Goal: Task Accomplishment & Management: Manage account settings

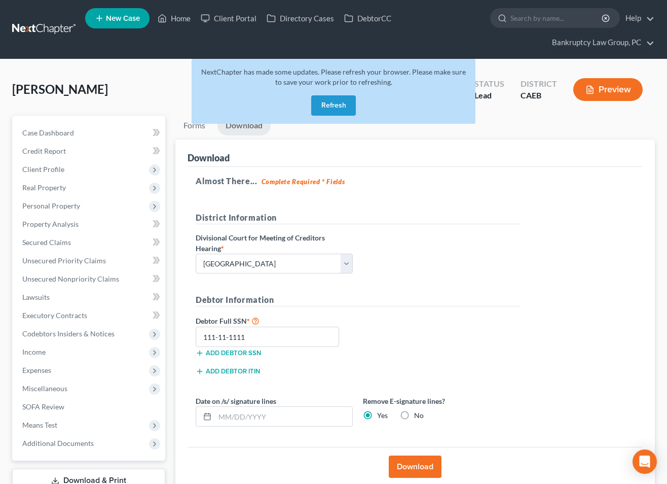
select select "2"
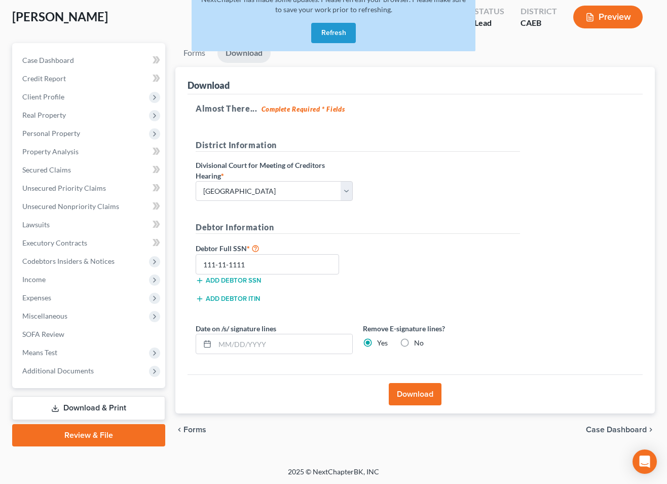
click at [330, 32] on button "Refresh" at bounding box center [333, 33] width 45 height 20
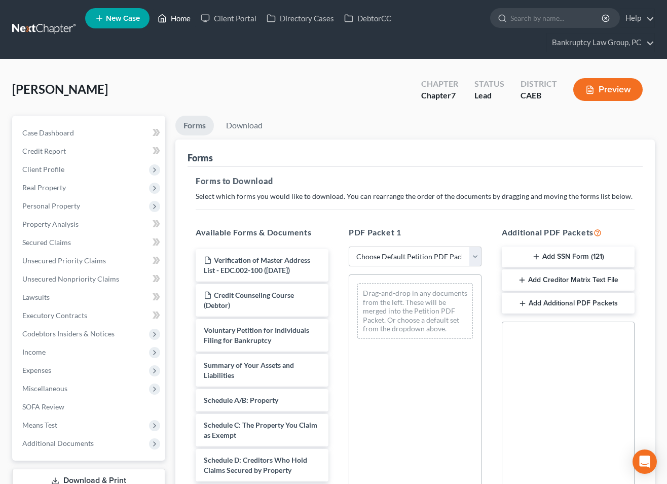
click at [187, 15] on link "Home" at bounding box center [174, 18] width 43 height 18
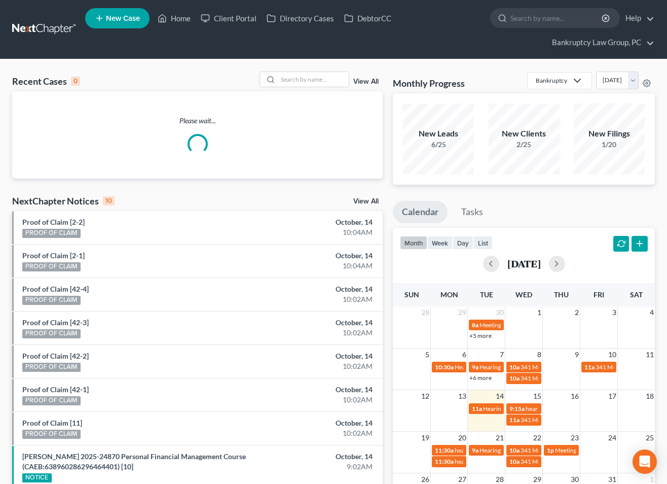
click at [361, 201] on link "View All" at bounding box center [365, 201] width 25 height 7
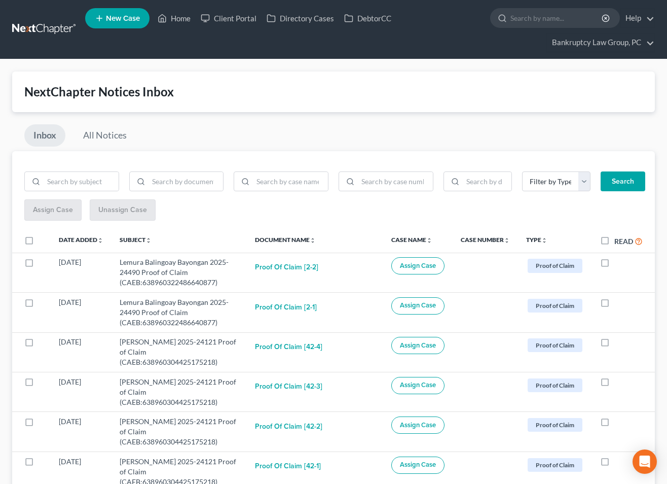
click at [376, 192] on div "Filter by Type BLG- BLG-3 BLG-7 CC Cert Court Ruling Debtor Ed Cert Discharge H…" at bounding box center [490, 185] width 314 height 28
drag, startPoint x: 387, startPoint y: 181, endPoint x: 566, endPoint y: 161, distance: 180.1
click at [387, 181] on input "search" at bounding box center [395, 181] width 75 height 19
type input "25-24490"
click at [635, 183] on button "Search" at bounding box center [623, 181] width 45 height 20
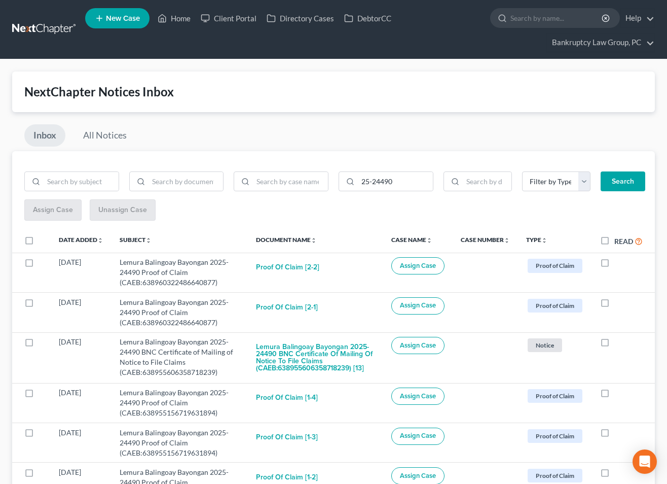
click at [39, 243] on label at bounding box center [39, 243] width 0 height 0
click at [43, 240] on input "checkbox" at bounding box center [46, 238] width 7 height 7
checkbox input "true"
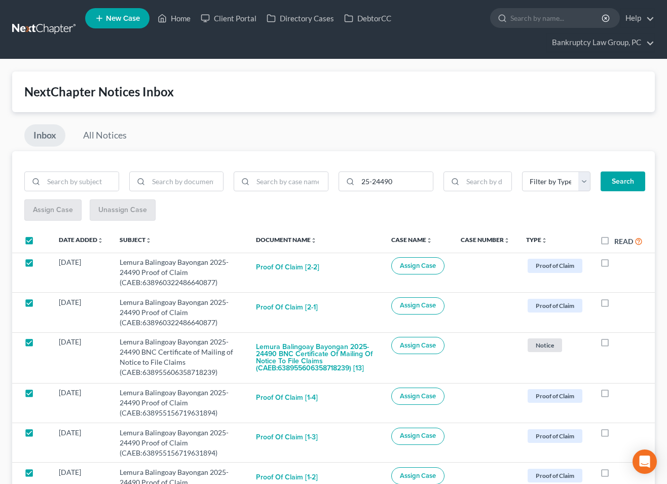
checkbox input "true"
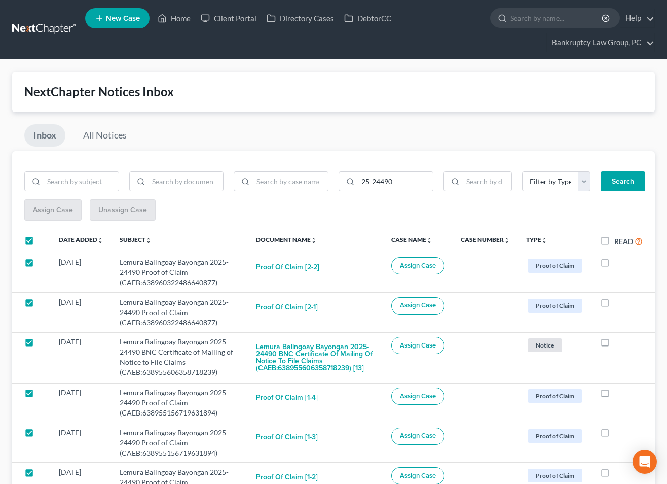
checkbox input "true"
click at [51, 212] on span "Assign Case" at bounding box center [52, 209] width 40 height 9
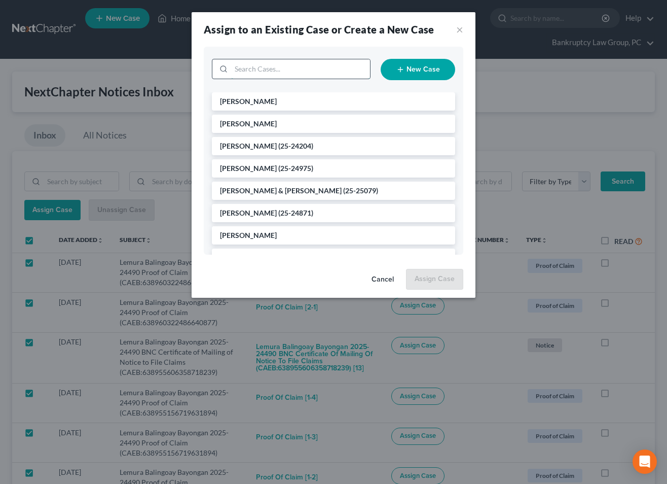
click at [312, 67] on input "search" at bounding box center [300, 68] width 139 height 19
type input "24490"
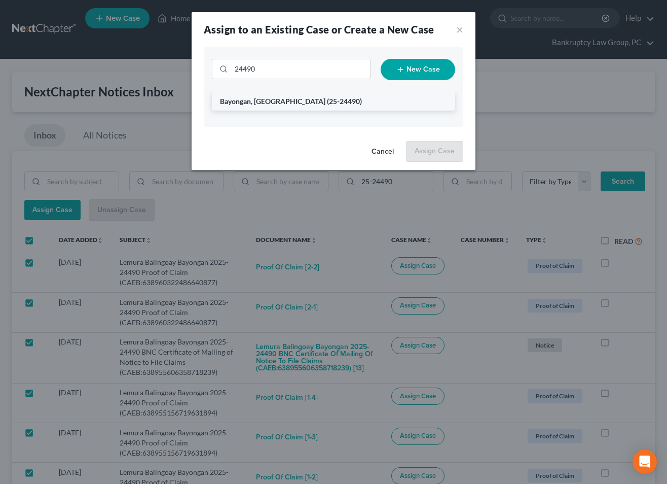
click at [255, 101] on span "Bayongan, [GEOGRAPHIC_DATA]" at bounding box center [272, 101] width 105 height 9
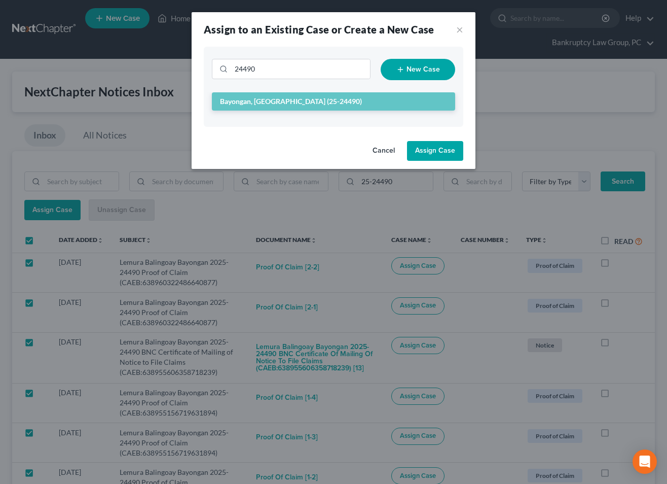
click at [425, 152] on button "Assign Case" at bounding box center [435, 151] width 56 height 20
checkbox input "false"
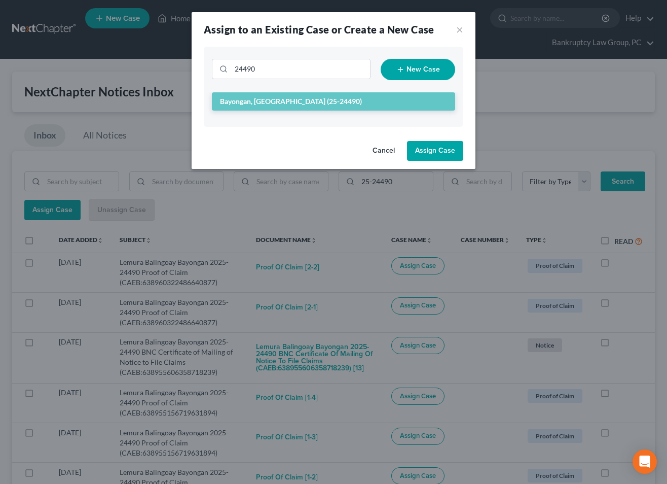
checkbox input "false"
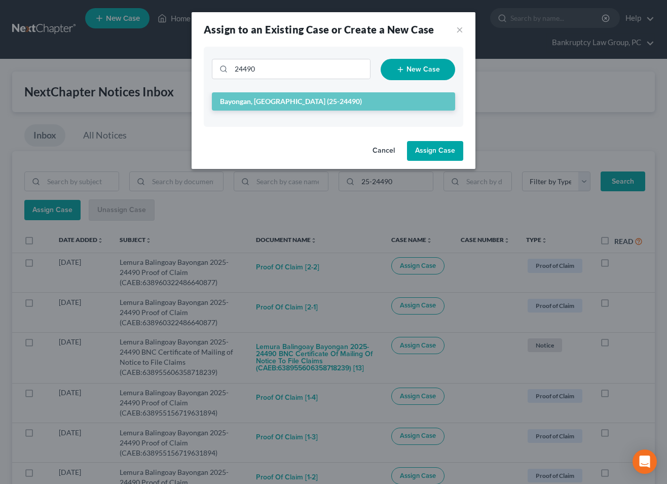
checkbox input "false"
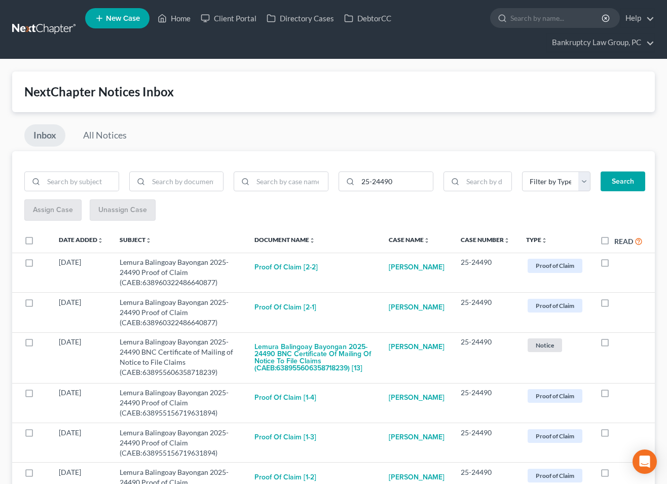
click at [614, 240] on label "Read" at bounding box center [628, 241] width 28 height 12
click at [618, 240] on input "Read" at bounding box center [621, 238] width 7 height 7
checkbox input "true"
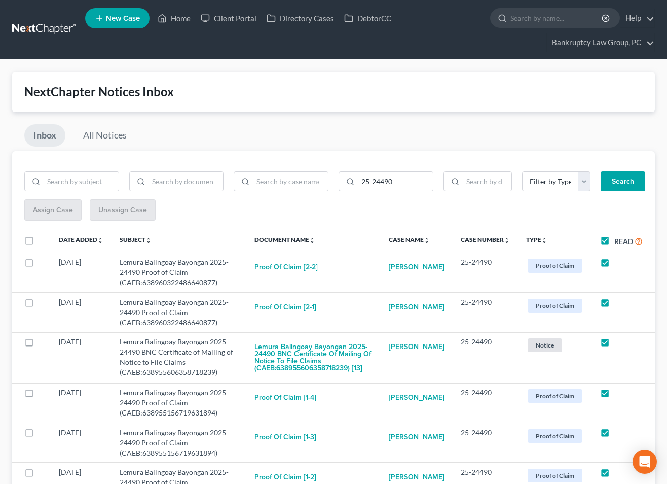
checkbox input "true"
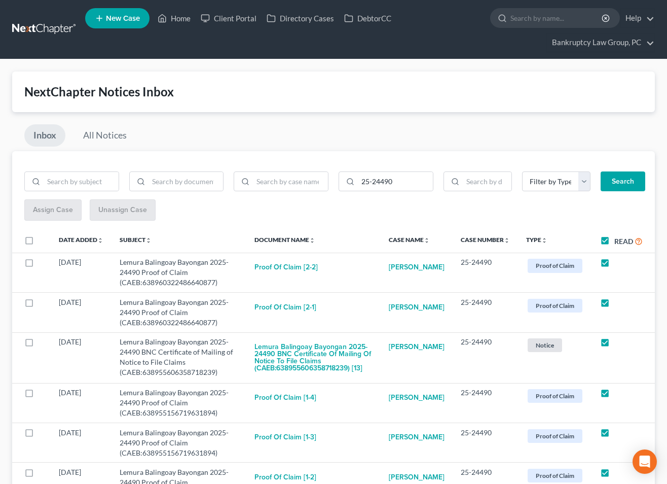
checkbox input "true"
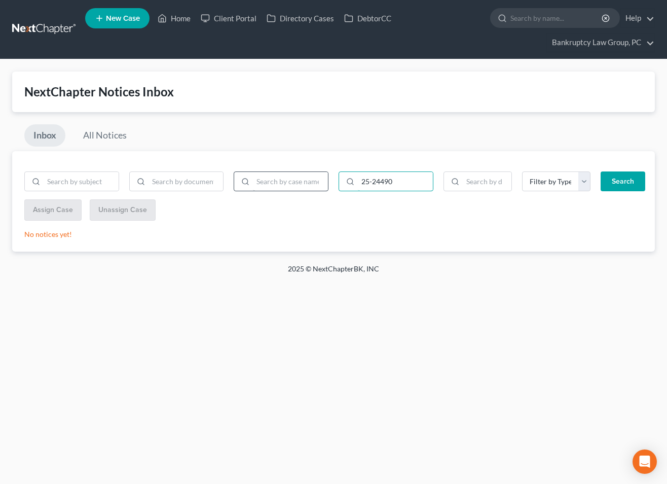
drag, startPoint x: 402, startPoint y: 180, endPoint x: 325, endPoint y: 178, distance: 77.1
click at [325, 178] on form "25-24490 Filter by Type BLG- BLG-3 BLG-7 CC Cert Court Ruling Debtor Ed Cert Di…" at bounding box center [333, 185] width 628 height 28
click at [615, 181] on button "Search" at bounding box center [623, 181] width 45 height 20
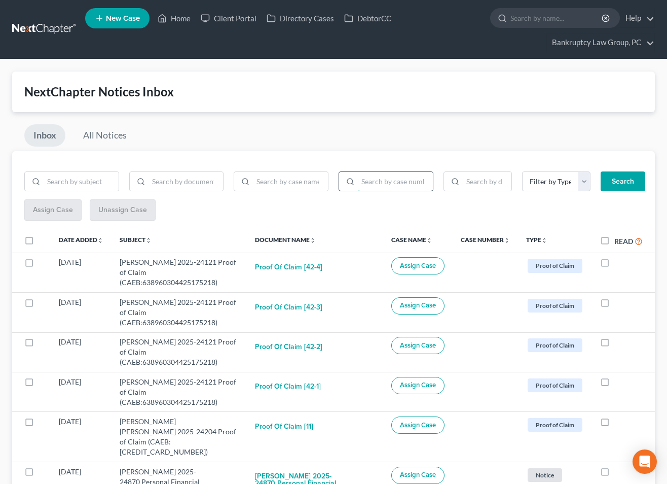
click at [412, 180] on input "search" at bounding box center [395, 181] width 75 height 19
type input "25-24121"
click at [617, 177] on button "Search" at bounding box center [623, 181] width 45 height 20
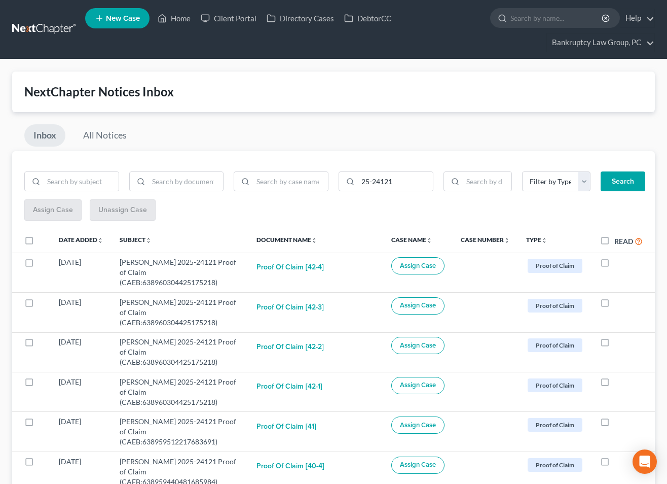
drag, startPoint x: 26, startPoint y: 241, endPoint x: 31, endPoint y: 230, distance: 12.2
click at [39, 243] on label at bounding box center [39, 243] width 0 height 0
click at [43, 241] on input "checkbox" at bounding box center [46, 238] width 7 height 7
checkbox input "true"
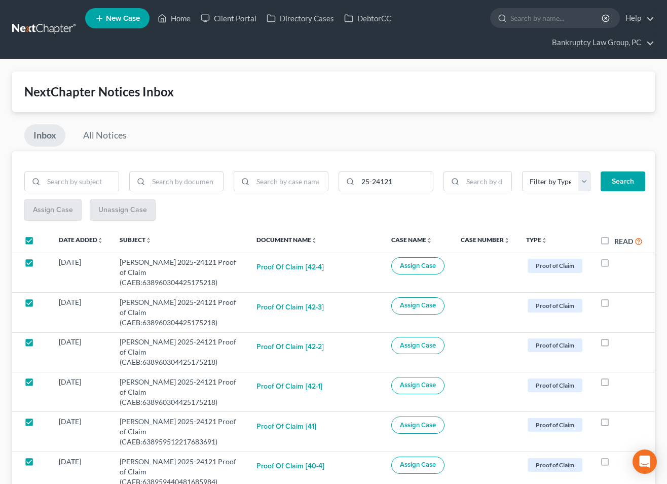
checkbox input "true"
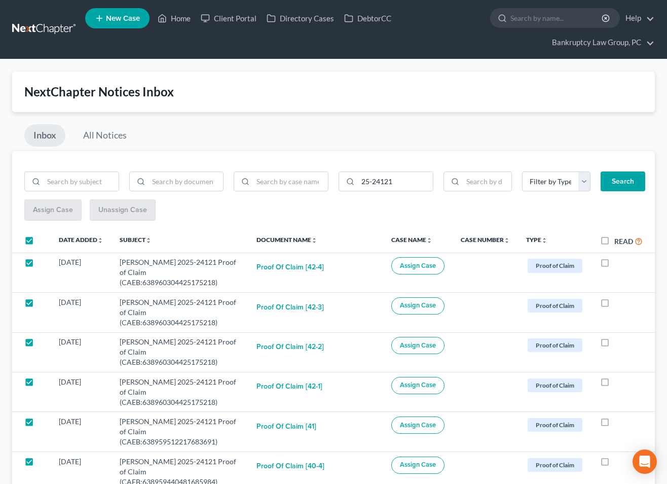
checkbox input "true"
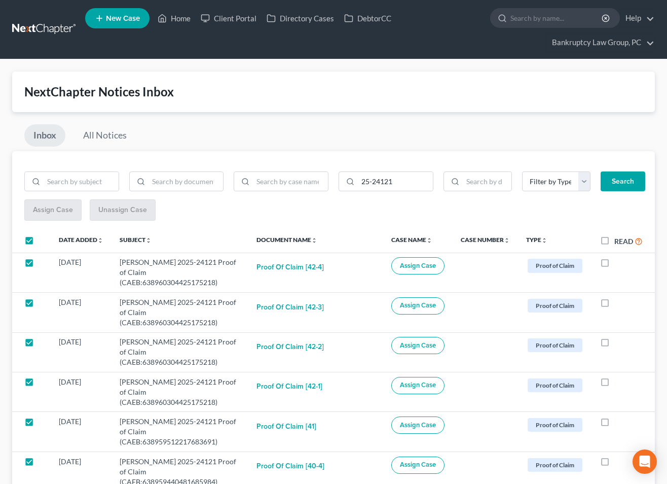
checkbox input "true"
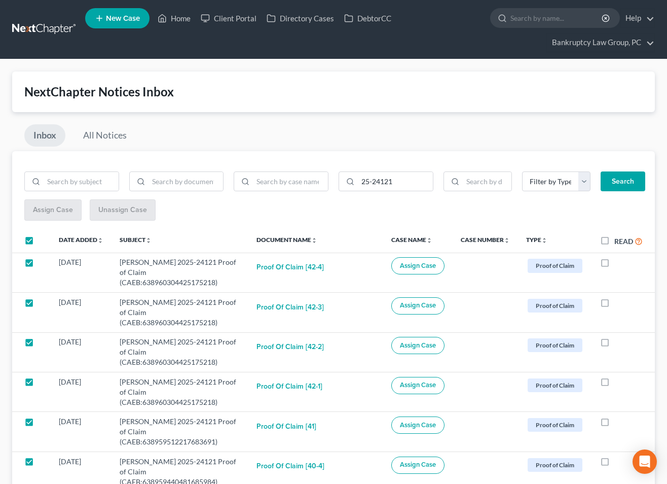
checkbox input "true"
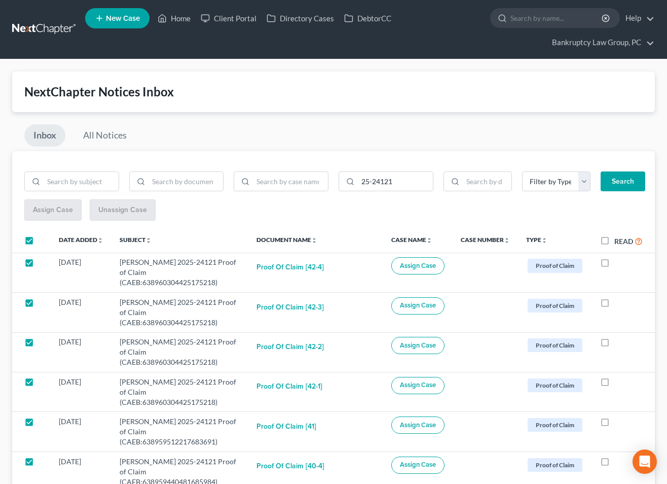
checkbox input "true"
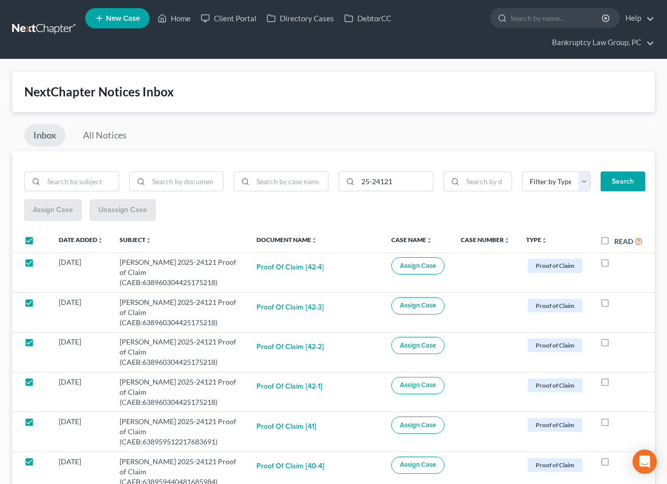
checkbox input "true"
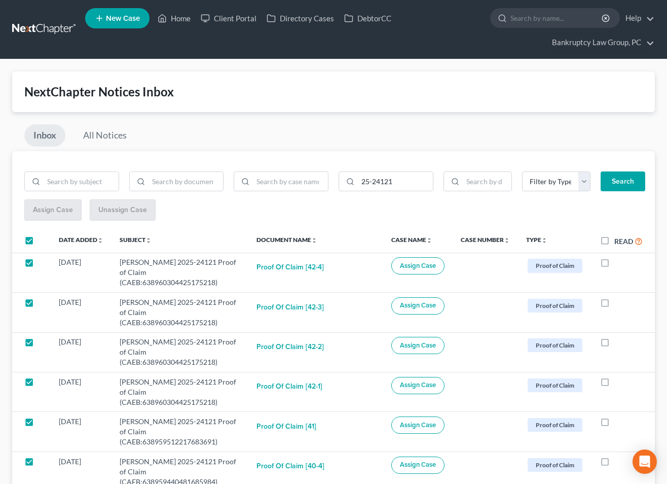
checkbox input "true"
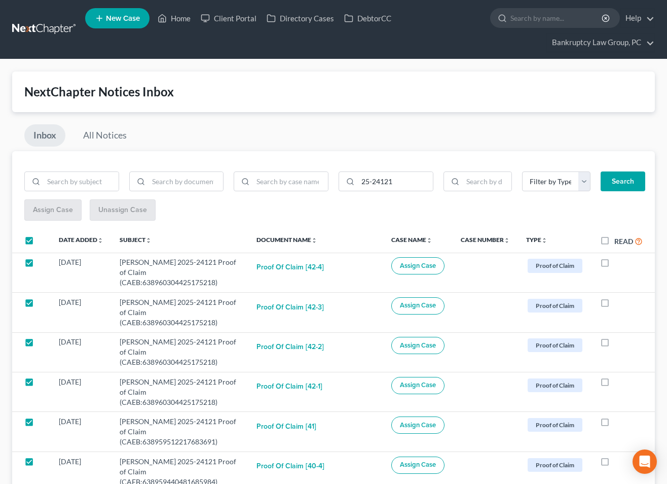
checkbox input "true"
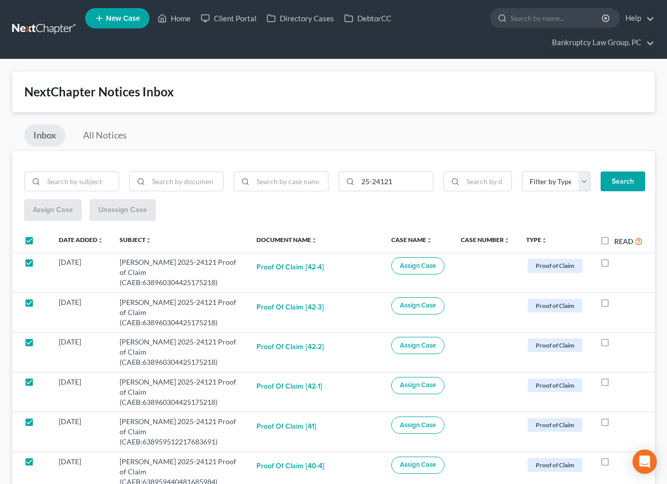
checkbox input "true"
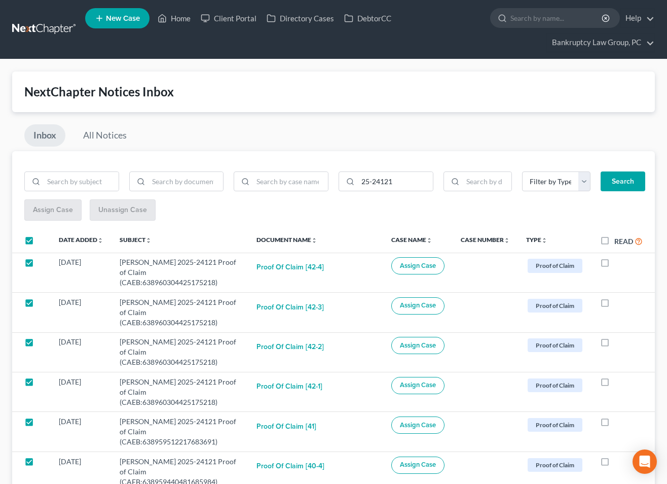
checkbox input "true"
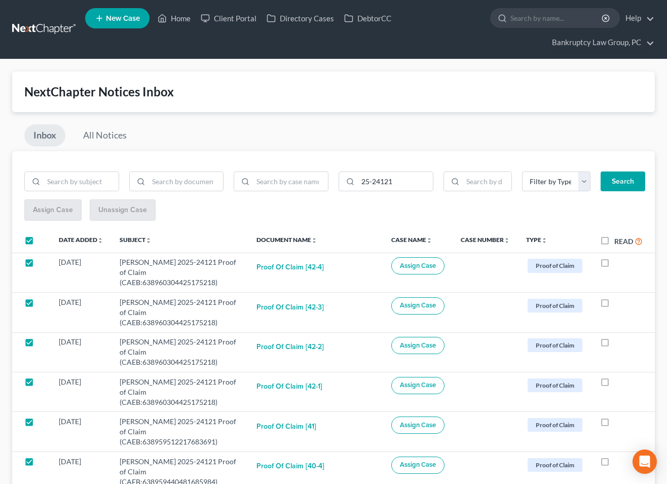
checkbox input "true"
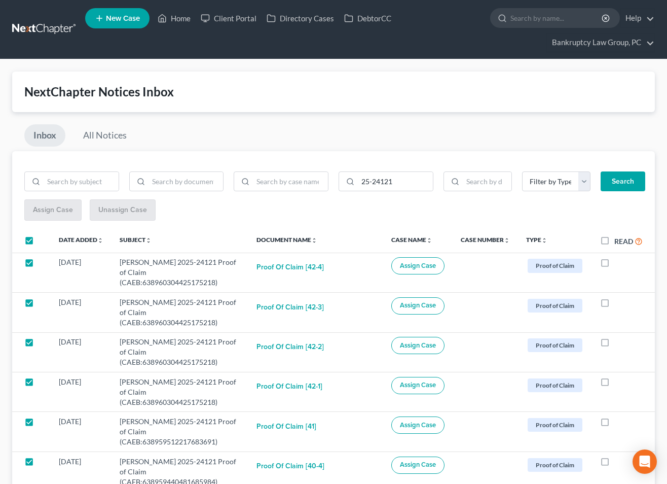
checkbox input "true"
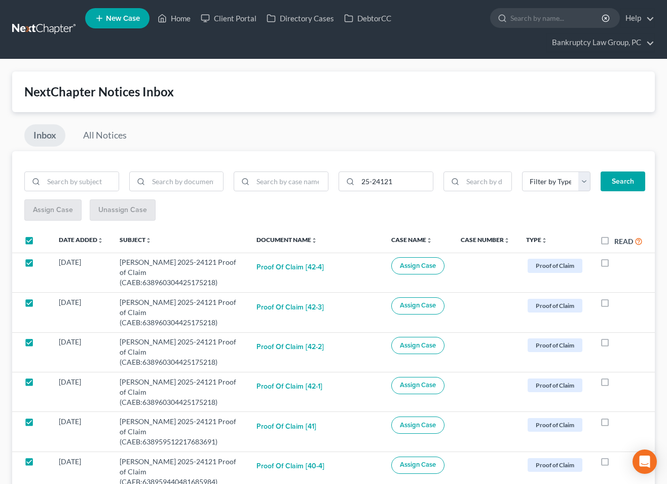
checkbox input "true"
click at [38, 212] on span "Assign Case" at bounding box center [52, 209] width 40 height 9
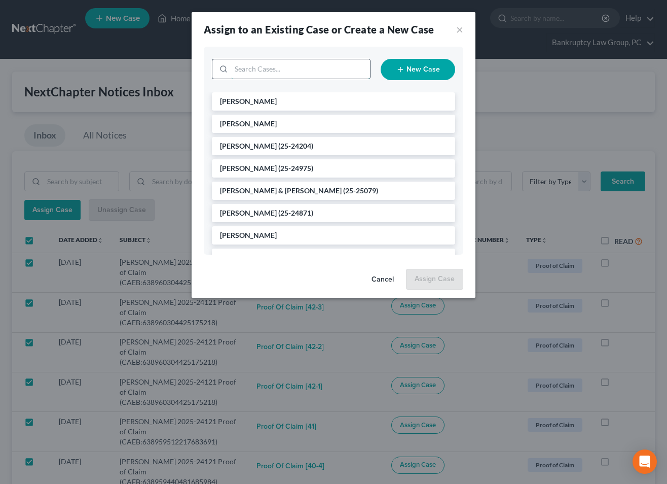
click at [279, 67] on input "search" at bounding box center [300, 68] width 139 height 19
type input "24121"
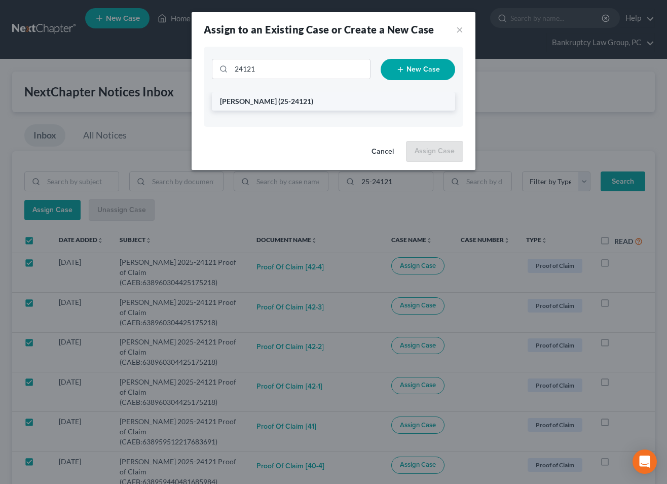
click at [264, 101] on li "[PERSON_NAME] (25-24121)" at bounding box center [333, 101] width 243 height 18
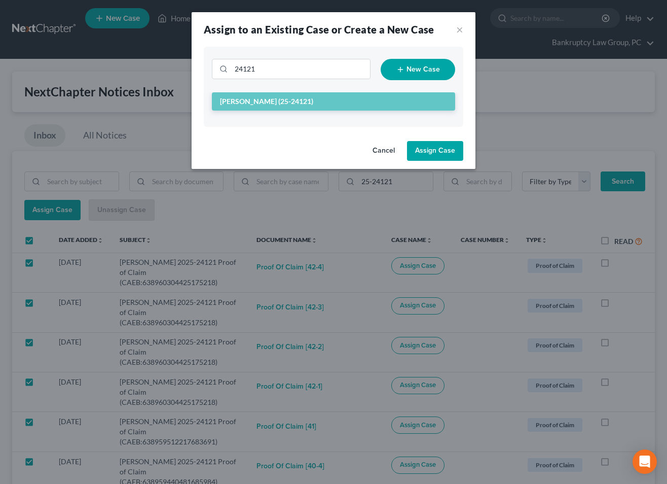
click at [438, 153] on button "Assign Case" at bounding box center [435, 151] width 56 height 20
checkbox input "false"
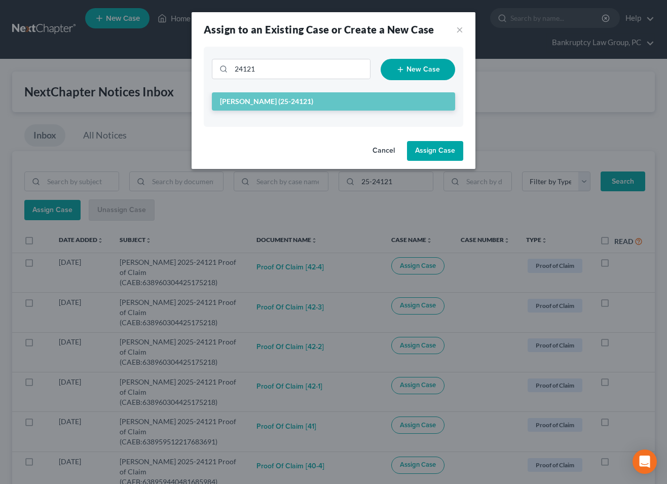
checkbox input "false"
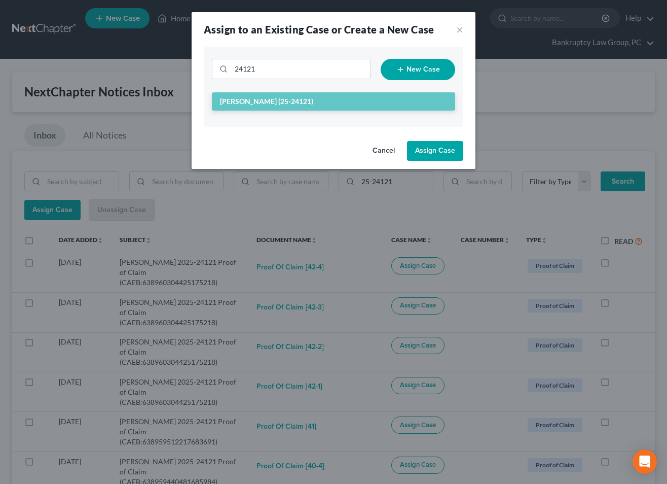
checkbox input "false"
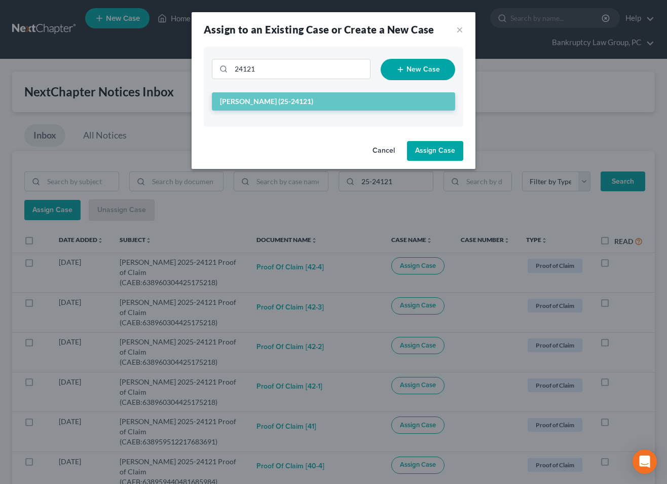
checkbox input "false"
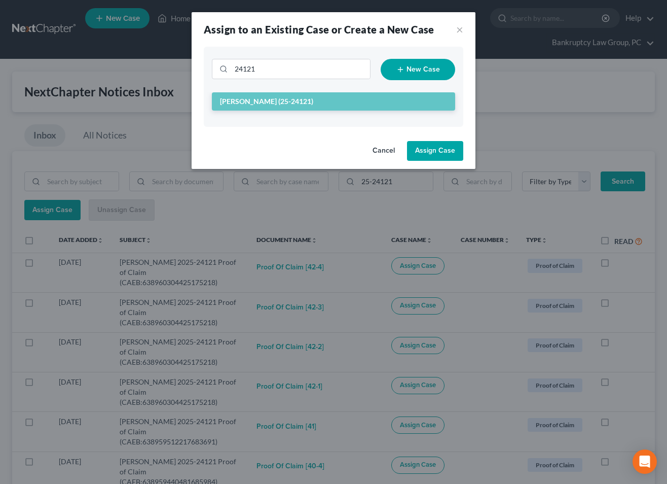
checkbox input "false"
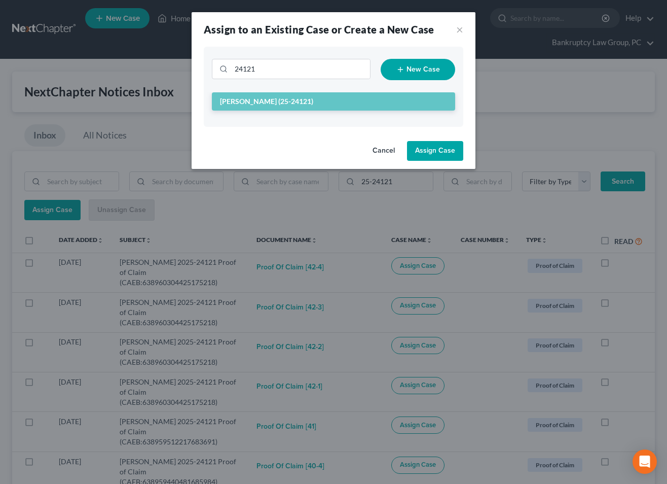
checkbox input "false"
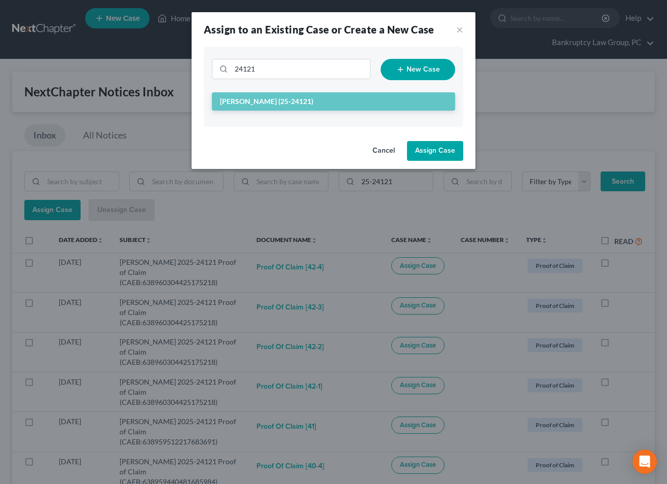
checkbox input "false"
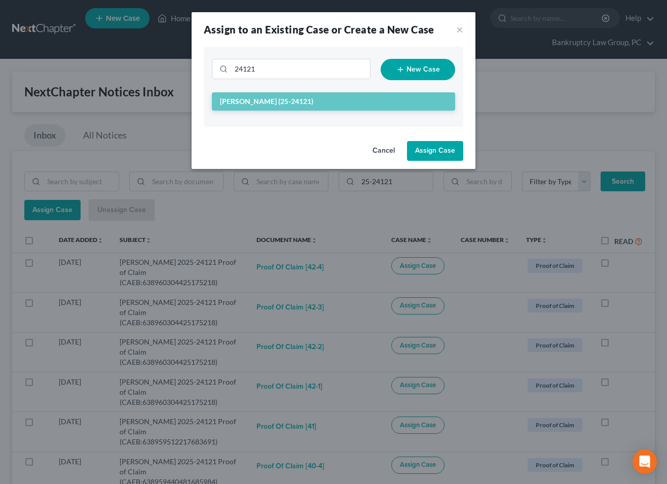
checkbox input "false"
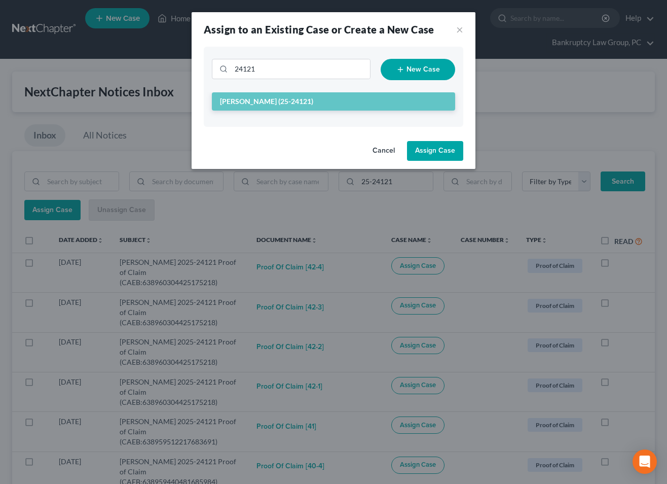
checkbox input "false"
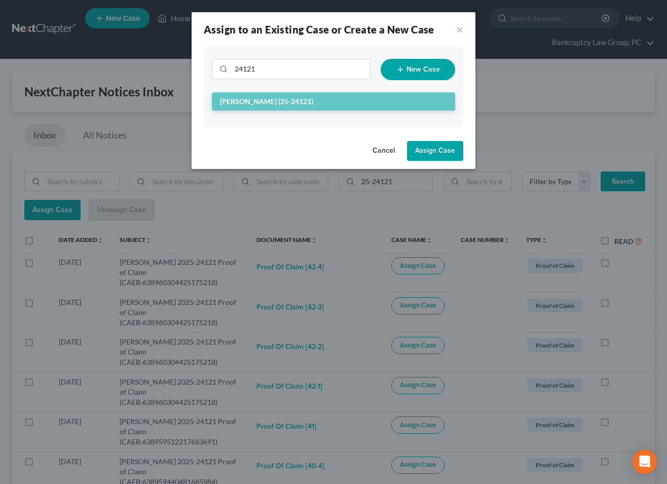
checkbox input "false"
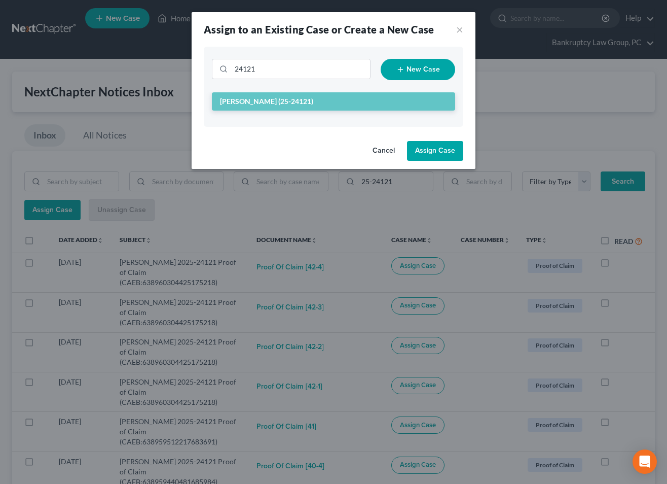
checkbox input "false"
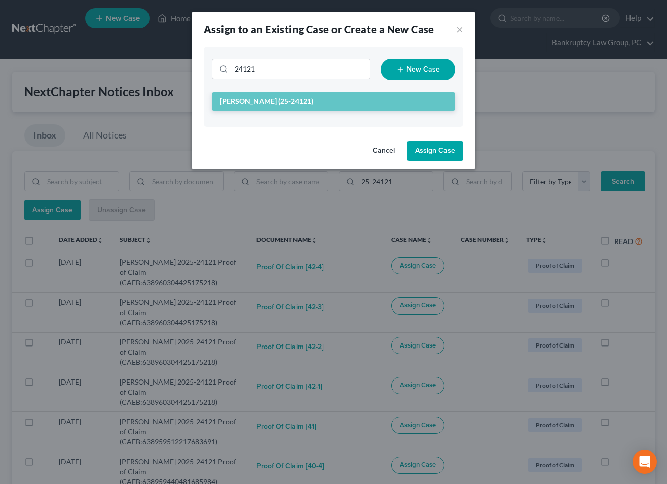
checkbox input "false"
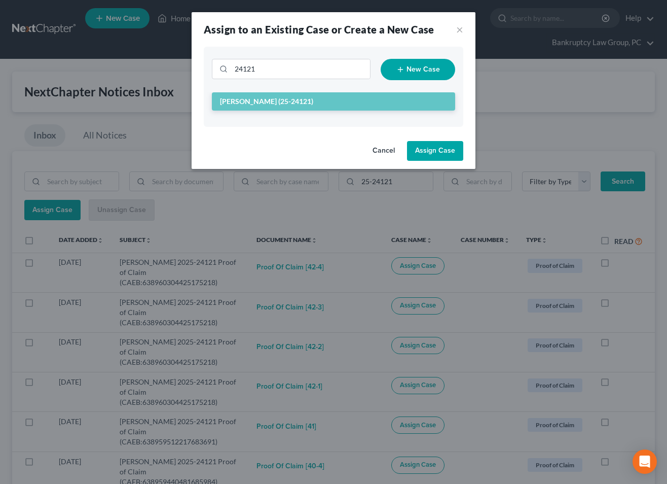
checkbox input "false"
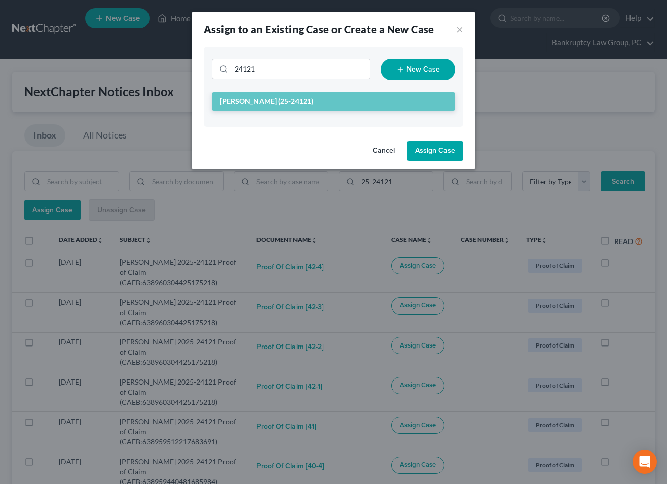
checkbox input "false"
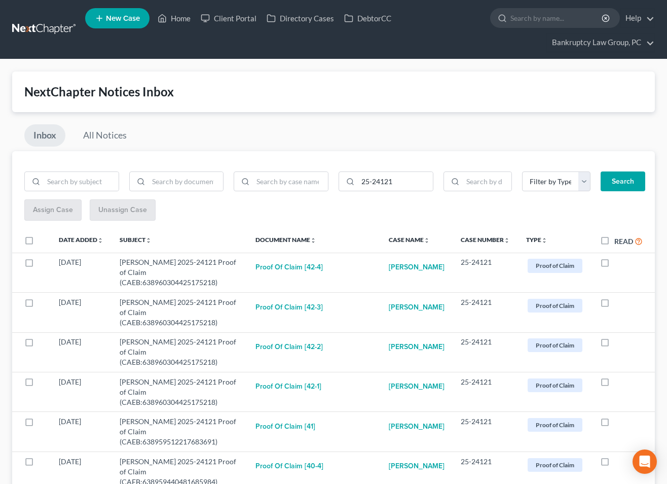
click at [614, 240] on label "Read" at bounding box center [628, 241] width 28 height 12
click at [618, 240] on input "Read" at bounding box center [621, 238] width 7 height 7
checkbox input "true"
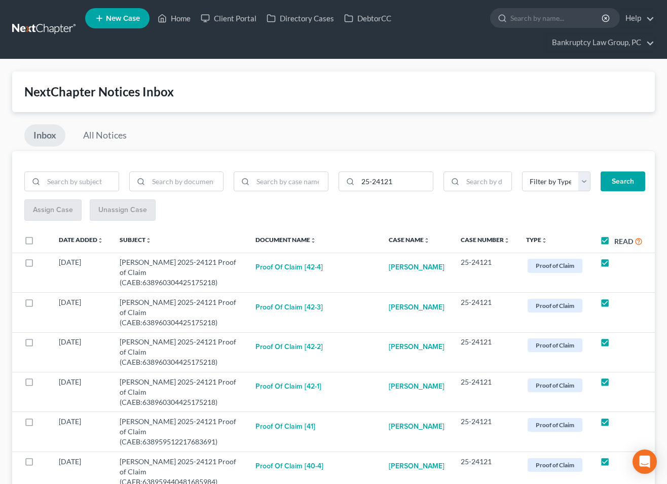
checkbox input "true"
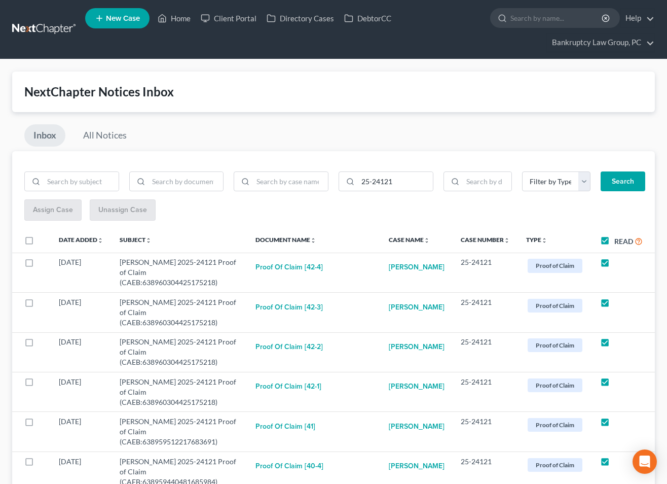
checkbox input "true"
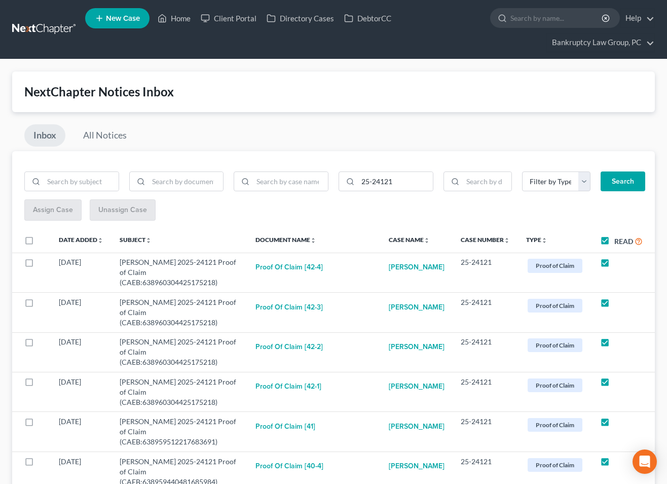
checkbox input "true"
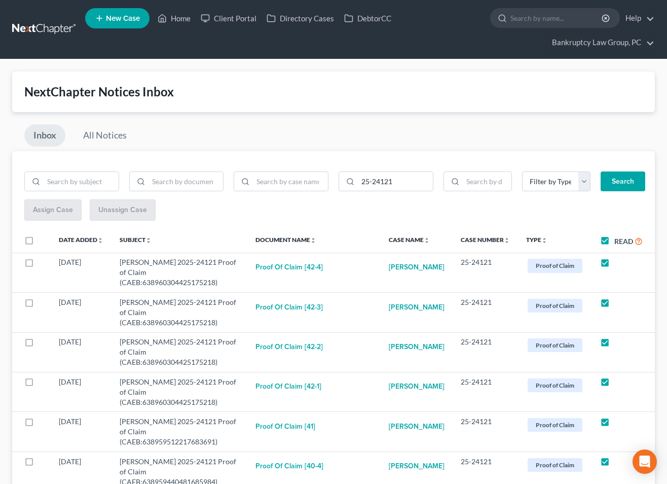
checkbox input "true"
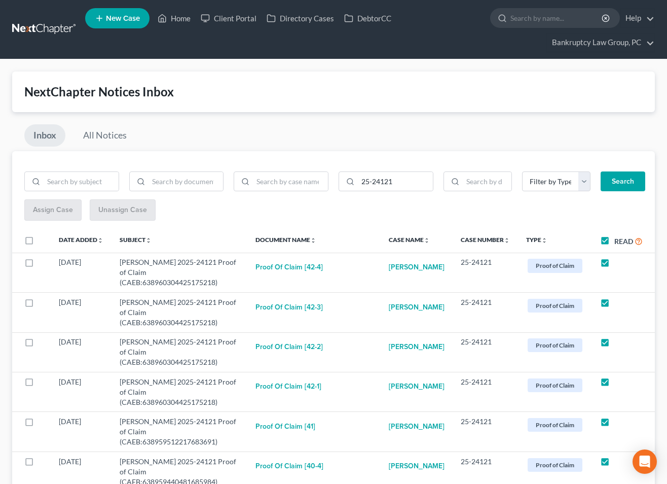
checkbox input "true"
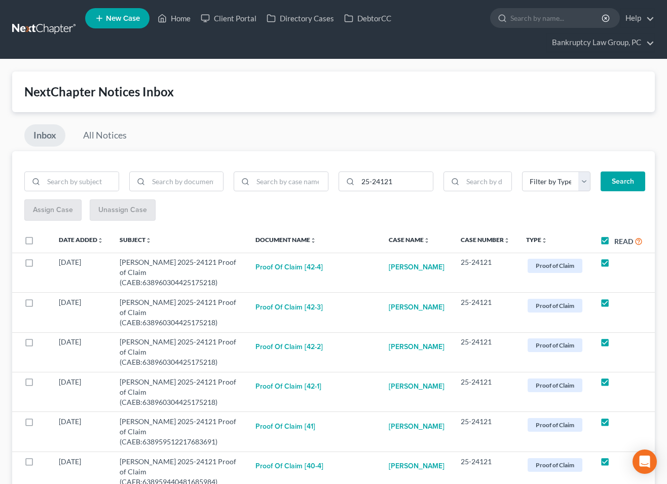
checkbox input "true"
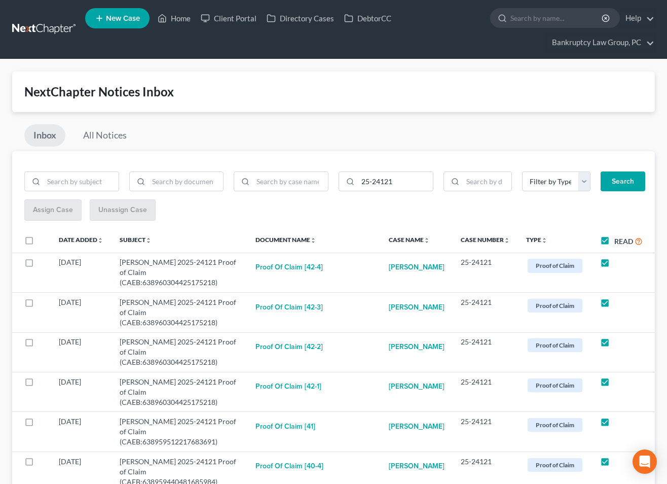
checkbox input "true"
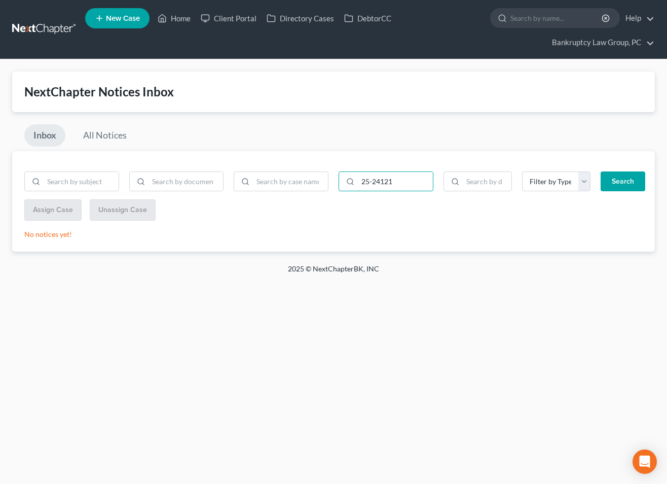
drag, startPoint x: 417, startPoint y: 183, endPoint x: 336, endPoint y: 182, distance: 80.6
click at [336, 182] on div "25-24121" at bounding box center [385, 181] width 105 height 20
click at [636, 179] on button "Search" at bounding box center [623, 181] width 45 height 20
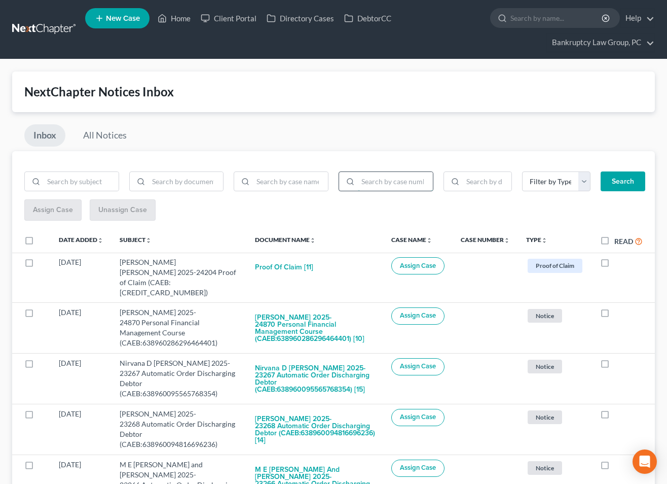
click at [390, 185] on input "search" at bounding box center [395, 181] width 75 height 19
click at [601, 171] on button "Search" at bounding box center [623, 181] width 45 height 20
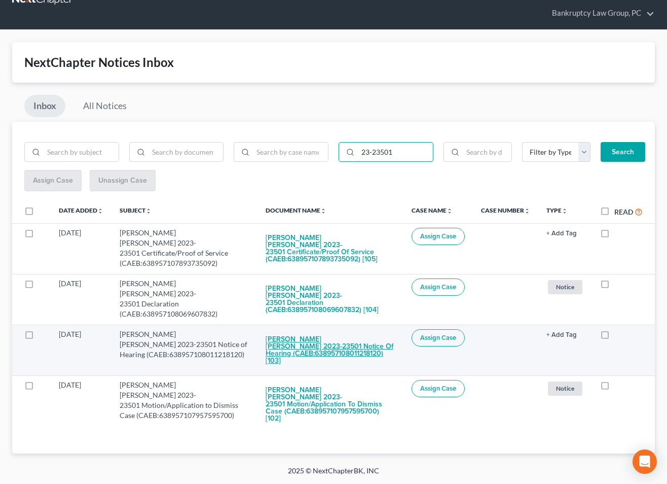
scroll to position [1, 0]
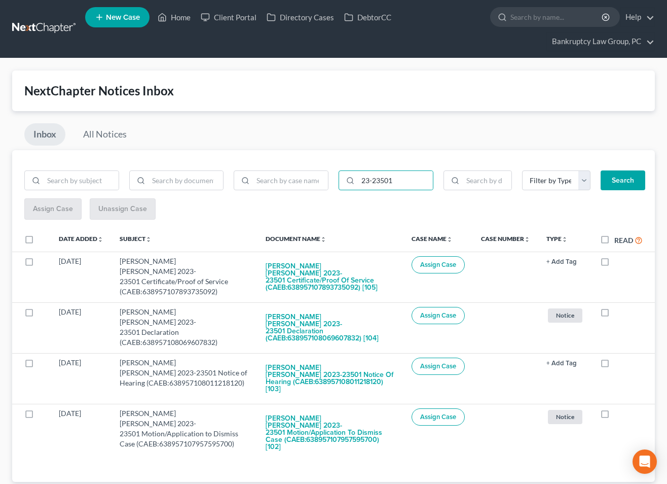
drag, startPoint x: 25, startPoint y: 239, endPoint x: 36, endPoint y: 224, distance: 18.1
click at [39, 242] on label at bounding box center [39, 242] width 0 height 0
click at [43, 239] on input "checkbox" at bounding box center [46, 237] width 7 height 7
click at [40, 213] on button "Assign Case" at bounding box center [52, 209] width 56 height 20
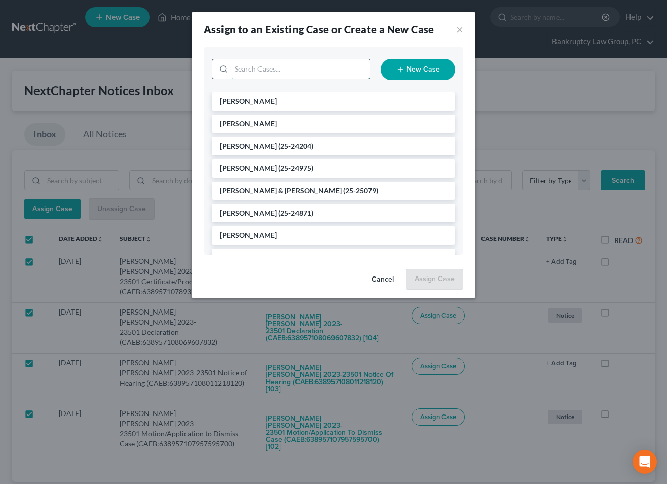
click at [297, 70] on input "search" at bounding box center [300, 68] width 139 height 19
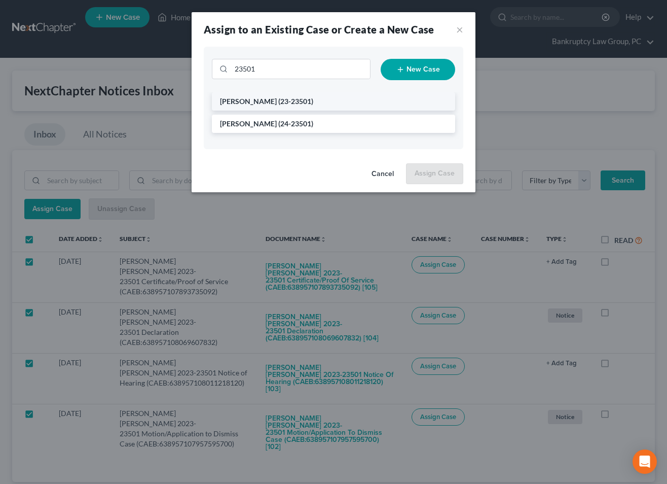
drag, startPoint x: 259, startPoint y: 101, endPoint x: 266, endPoint y: 105, distance: 7.3
click at [259, 101] on span "[PERSON_NAME]" at bounding box center [248, 101] width 57 height 9
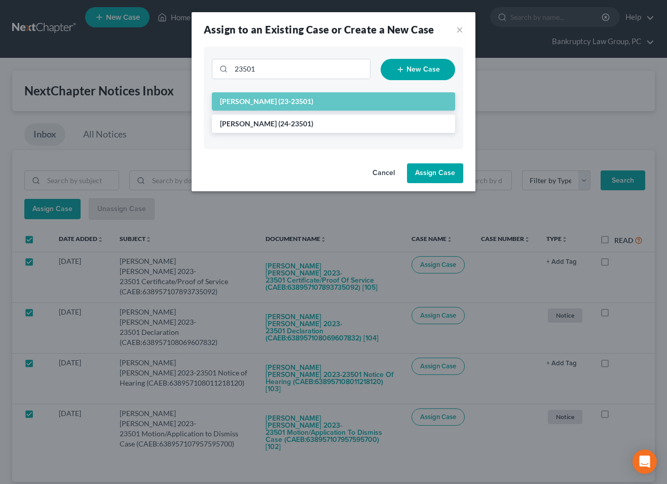
drag, startPoint x: 442, startPoint y: 178, endPoint x: 437, endPoint y: 175, distance: 6.2
click at [442, 178] on button "Assign Case" at bounding box center [435, 173] width 56 height 20
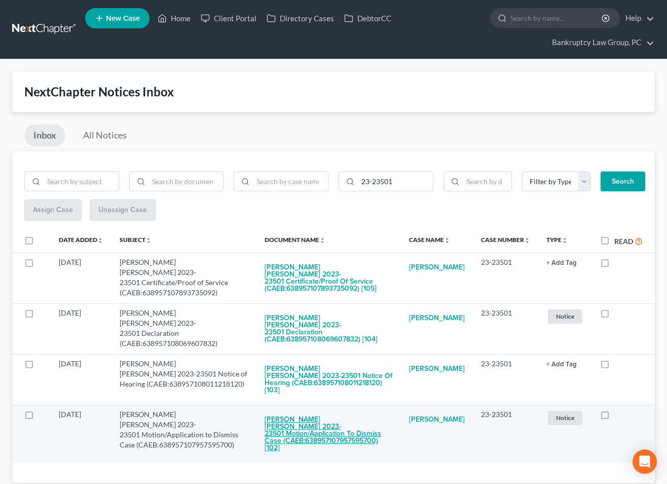
click at [328, 409] on button "[PERSON_NAME] [PERSON_NAME] 2023-23501 Motion/Application to Dismiss Case (CAEB…" at bounding box center [329, 433] width 128 height 49
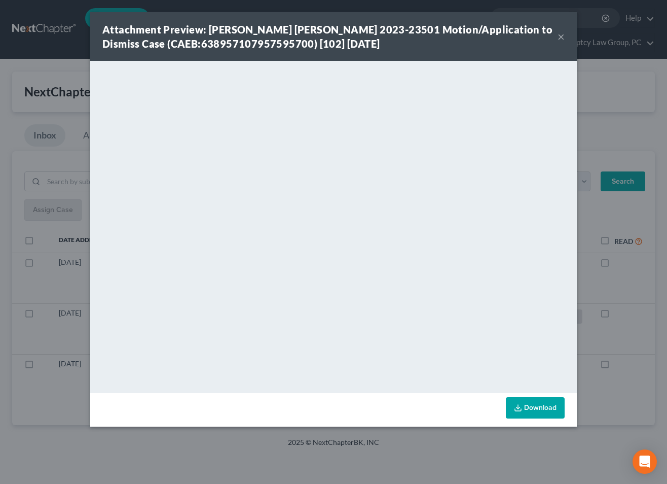
click at [562, 37] on button "×" at bounding box center [561, 36] width 7 height 12
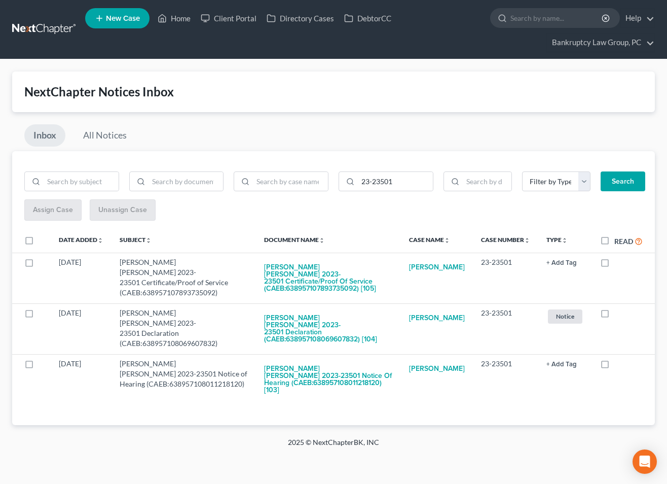
click at [614, 241] on label "Read" at bounding box center [628, 241] width 28 height 12
click at [618, 241] on input "Read" at bounding box center [621, 238] width 7 height 7
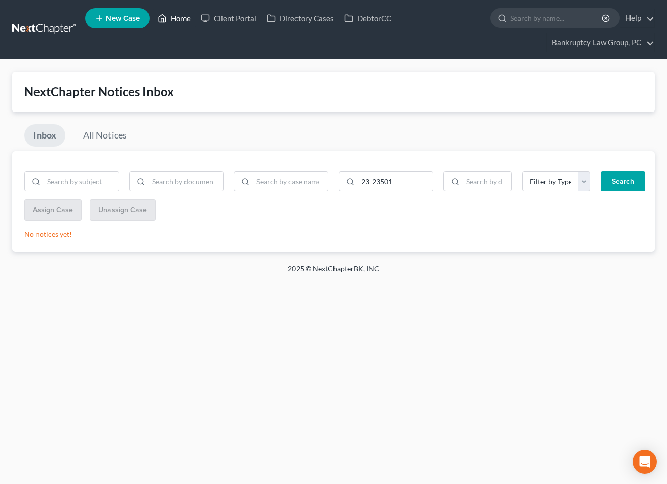
click at [180, 20] on link "Home" at bounding box center [174, 18] width 43 height 18
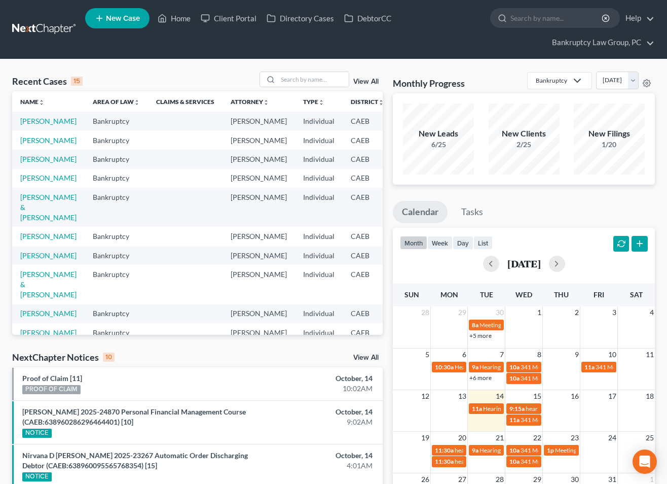
click at [376, 358] on link "View All" at bounding box center [365, 357] width 25 height 7
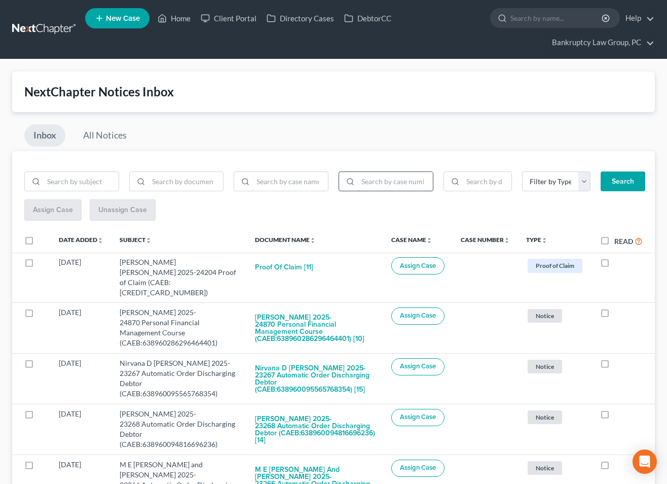
click at [417, 183] on input "search" at bounding box center [395, 181] width 75 height 19
click at [601, 171] on button "Search" at bounding box center [623, 181] width 45 height 20
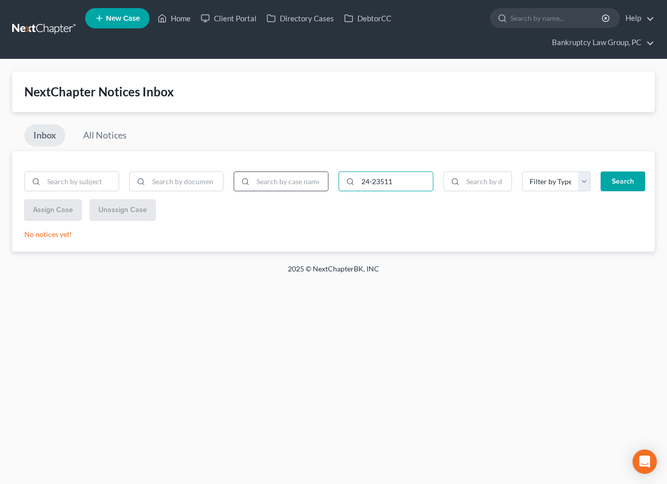
drag, startPoint x: 404, startPoint y: 179, endPoint x: 316, endPoint y: 174, distance: 88.4
click at [316, 174] on form "24-23511 Filter by Type BLG- BLG-3 BLG-7 CC Cert Court Ruling Debtor Ed Cert Di…" at bounding box center [333, 185] width 628 height 28
click at [601, 171] on button "Search" at bounding box center [623, 181] width 45 height 20
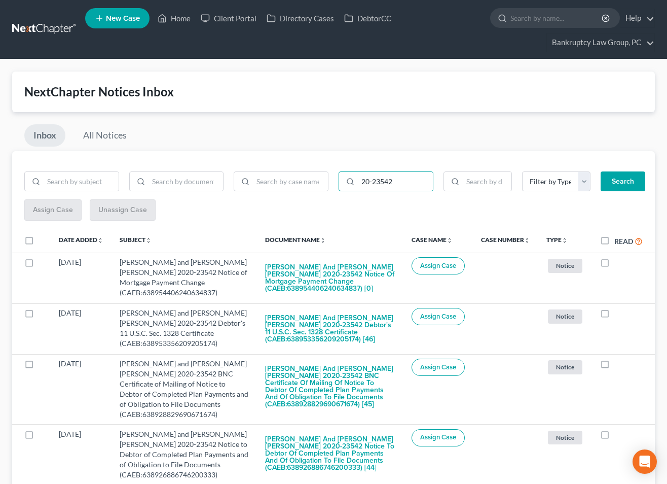
click at [39, 243] on label at bounding box center [39, 243] width 0 height 0
click at [43, 241] on input "checkbox" at bounding box center [46, 238] width 7 height 7
click at [47, 214] on span "Assign Case" at bounding box center [52, 209] width 40 height 9
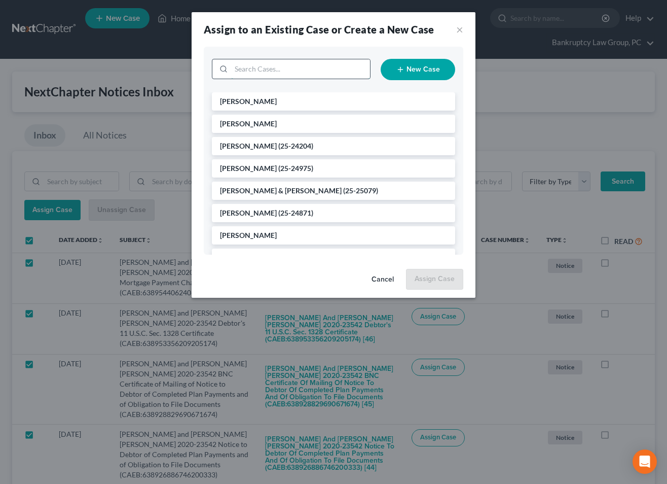
click at [284, 67] on input "search" at bounding box center [300, 68] width 139 height 19
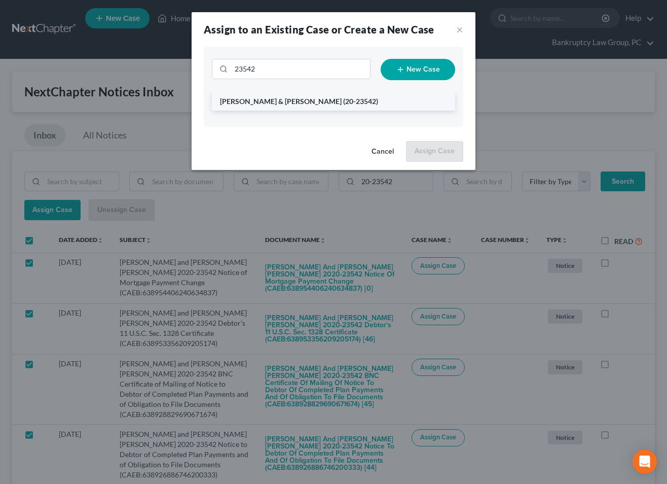
click at [263, 98] on span "[PERSON_NAME] & [PERSON_NAME]" at bounding box center [281, 101] width 122 height 9
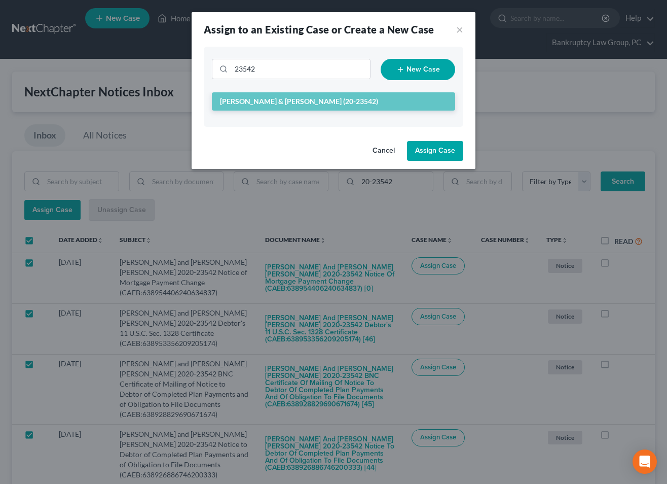
click at [457, 151] on button "Assign Case" at bounding box center [435, 151] width 56 height 20
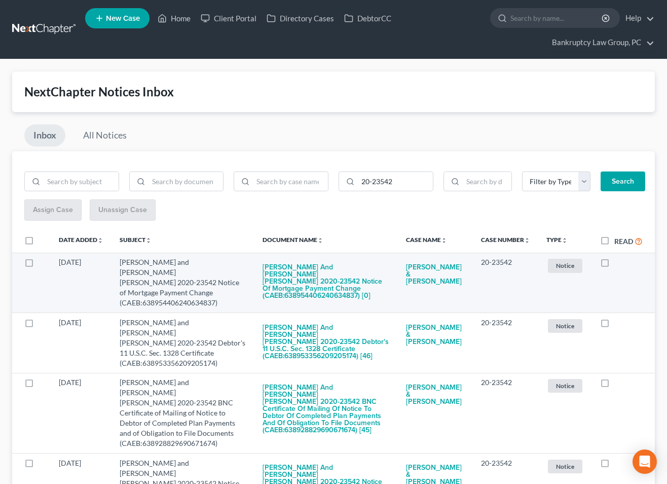
scroll to position [3, 0]
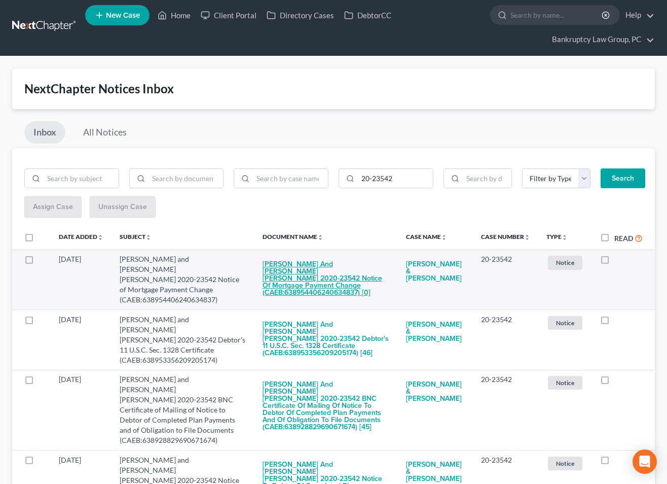
click at [291, 272] on button "[PERSON_NAME] and [PERSON_NAME] [PERSON_NAME] 2020-23542 Notice of Mortgage Pay…" at bounding box center [326, 278] width 127 height 49
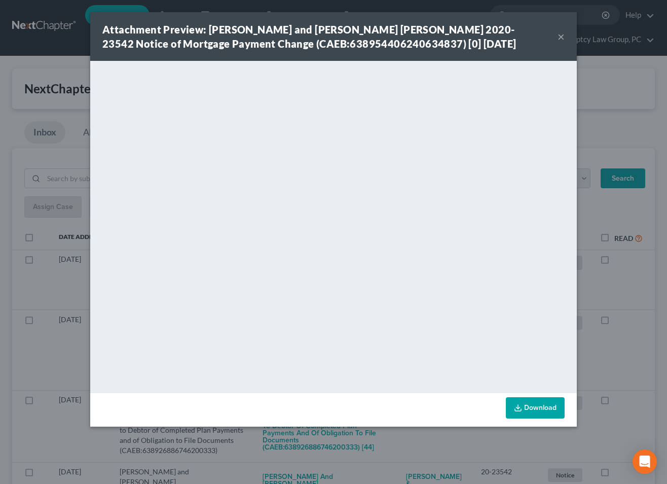
click at [561, 34] on button "×" at bounding box center [561, 36] width 7 height 12
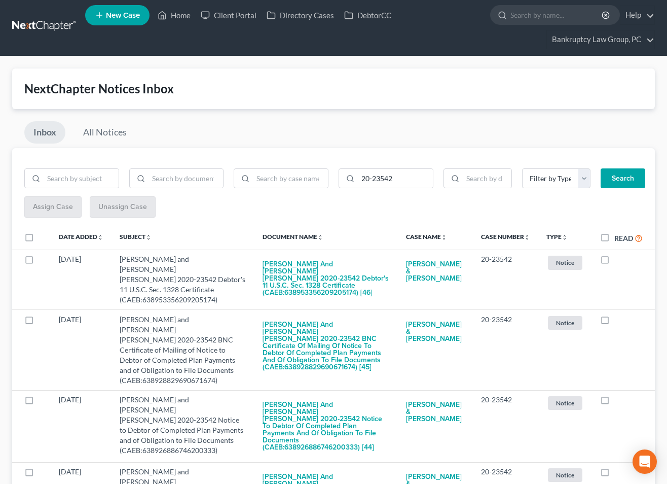
click at [614, 237] on label "Read" at bounding box center [628, 238] width 28 height 12
click at [618, 237] on input "Read" at bounding box center [621, 235] width 7 height 7
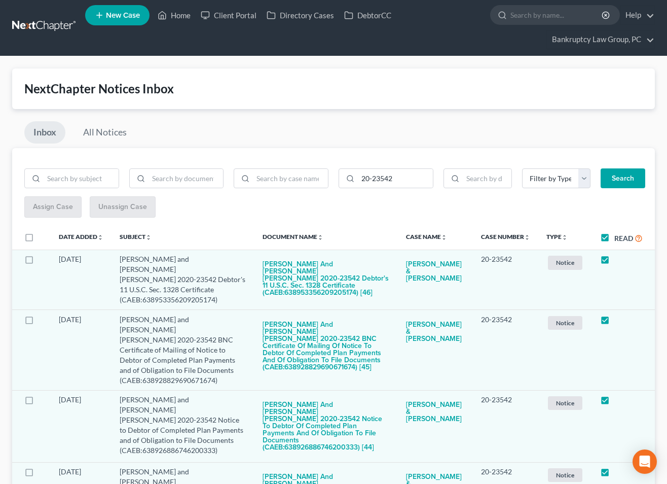
scroll to position [0, 0]
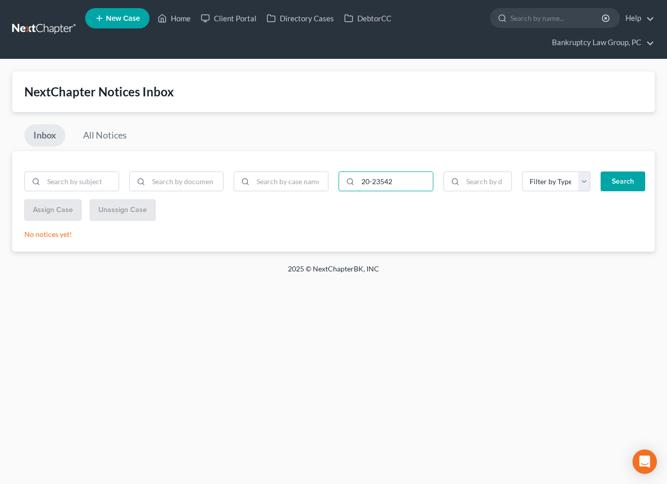
drag, startPoint x: 401, startPoint y: 180, endPoint x: 302, endPoint y: 164, distance: 101.2
click at [310, 175] on form "20-23542 Filter by Type BLG- BLG-3 BLG-7 CC Cert Court Ruling Debtor Ed Cert Di…" at bounding box center [333, 185] width 628 height 28
click at [601, 171] on button "Search" at bounding box center [623, 181] width 45 height 20
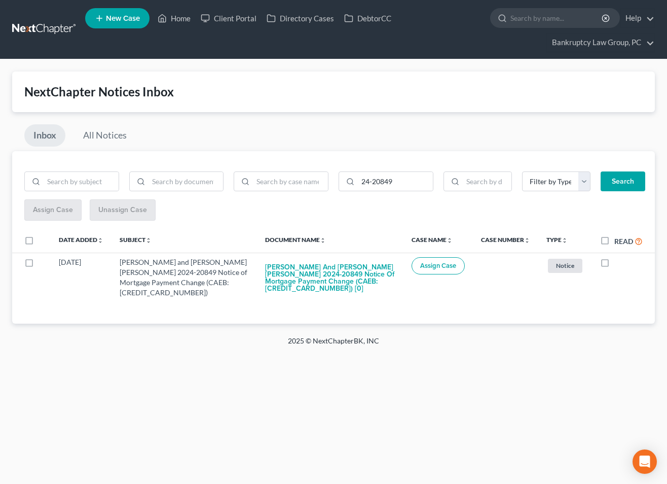
click at [39, 243] on label at bounding box center [39, 243] width 0 height 0
click at [43, 240] on input "checkbox" at bounding box center [46, 238] width 7 height 7
click at [43, 214] on button "Assign Case" at bounding box center [52, 210] width 56 height 20
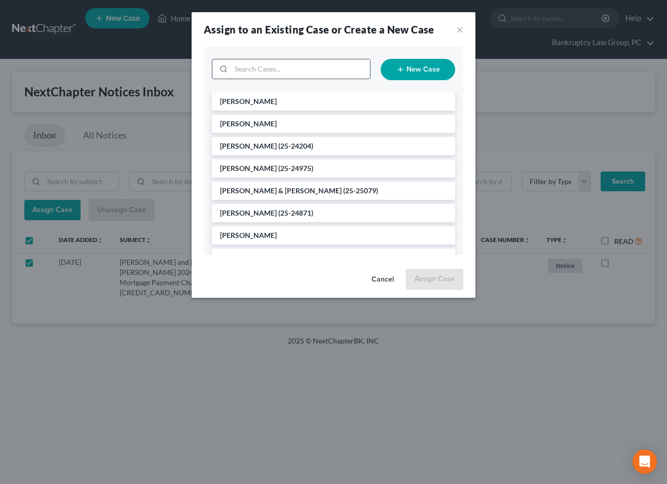
click at [305, 68] on input "search" at bounding box center [300, 68] width 139 height 19
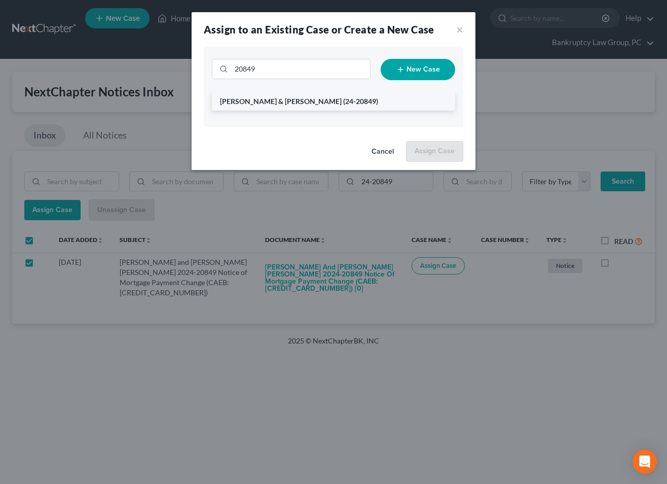
click at [286, 104] on span "[PERSON_NAME] & [PERSON_NAME]" at bounding box center [281, 101] width 122 height 9
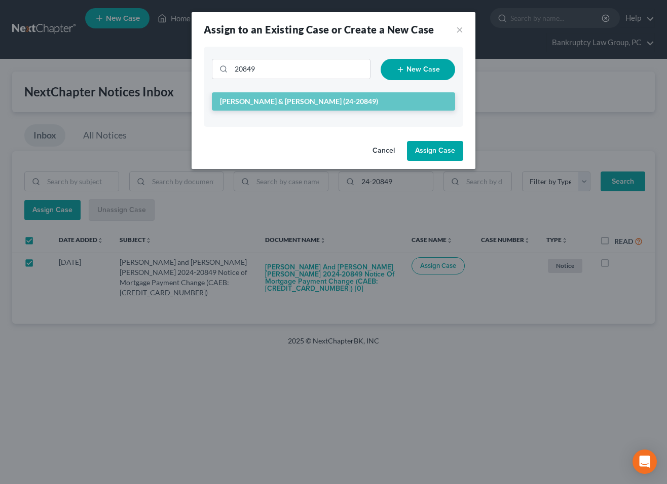
click at [436, 148] on button "Assign Case" at bounding box center [435, 151] width 56 height 20
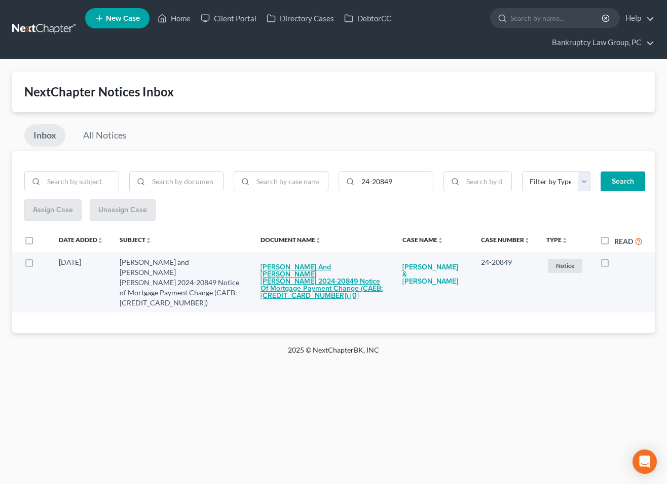
click at [291, 283] on button "[PERSON_NAME] and [PERSON_NAME] [PERSON_NAME] 2024-20849 Notice of Mortgage Pay…" at bounding box center [324, 281] width 126 height 49
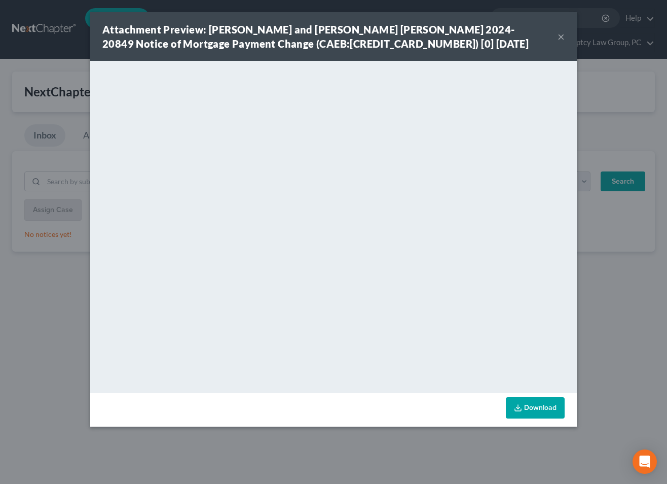
click at [562, 39] on button "×" at bounding box center [561, 36] width 7 height 12
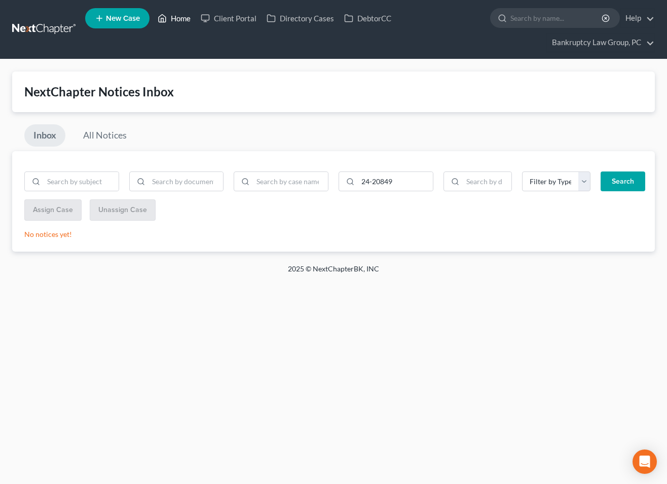
click at [177, 22] on link "Home" at bounding box center [174, 18] width 43 height 18
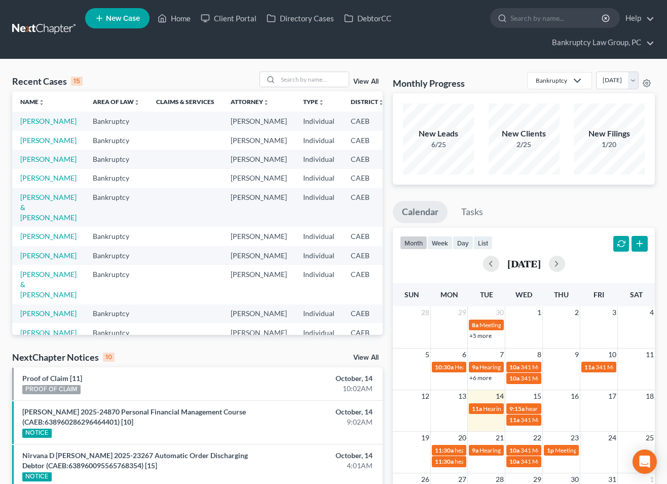
click at [356, 359] on link "View All" at bounding box center [365, 357] width 25 height 7
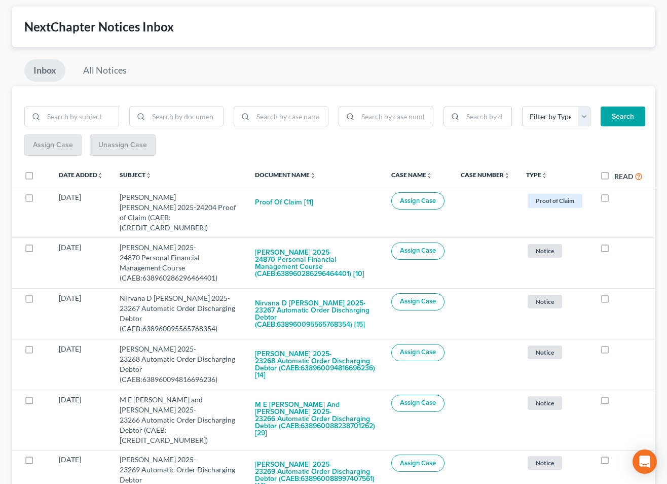
scroll to position [65, 0]
click at [392, 119] on input "search" at bounding box center [395, 115] width 75 height 19
click at [601, 106] on button "Search" at bounding box center [623, 116] width 45 height 20
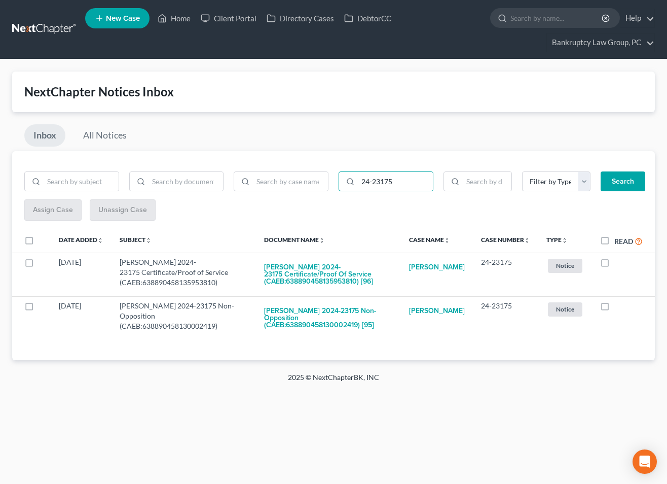
click at [39, 243] on label at bounding box center [39, 243] width 0 height 0
click at [43, 241] on input "checkbox" at bounding box center [46, 238] width 7 height 7
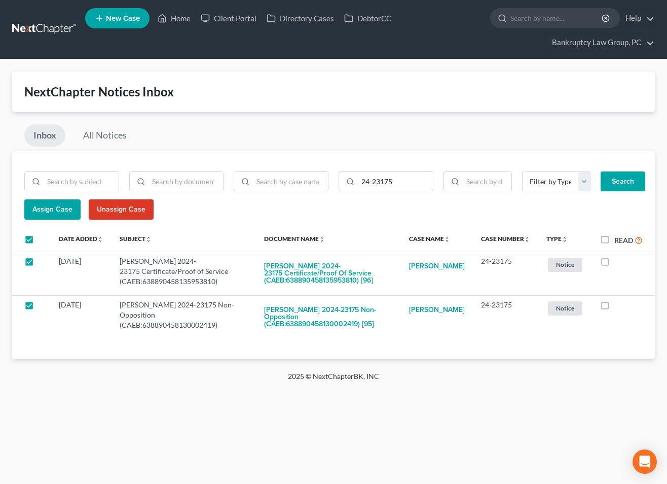
click at [52, 212] on span "Assign Case" at bounding box center [52, 209] width 40 height 9
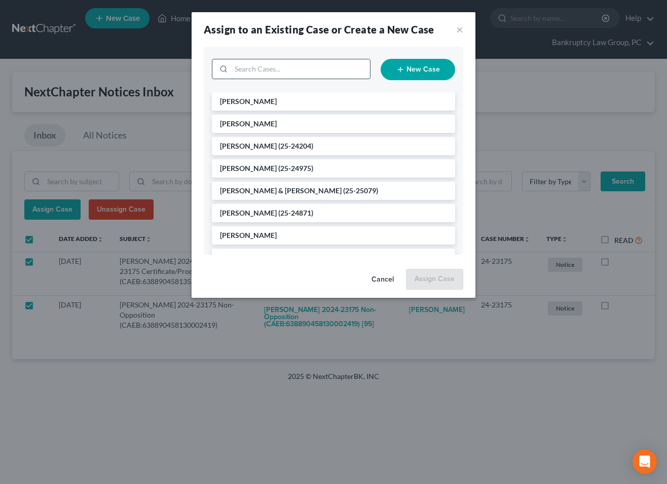
click at [311, 72] on input "search" at bounding box center [300, 68] width 139 height 19
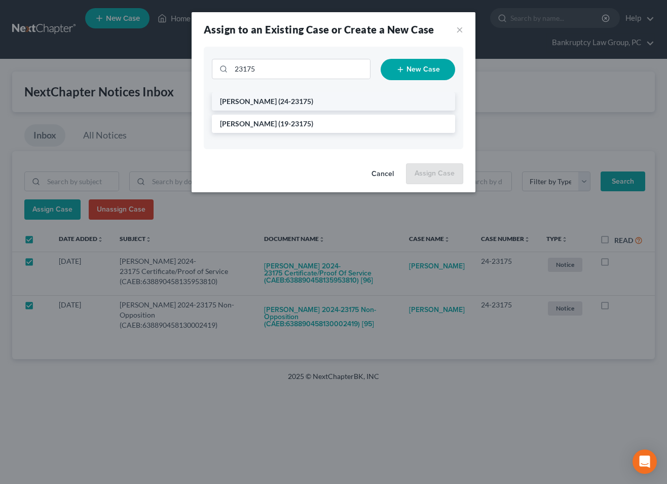
click at [278, 104] on span "(24-23175)" at bounding box center [295, 101] width 35 height 9
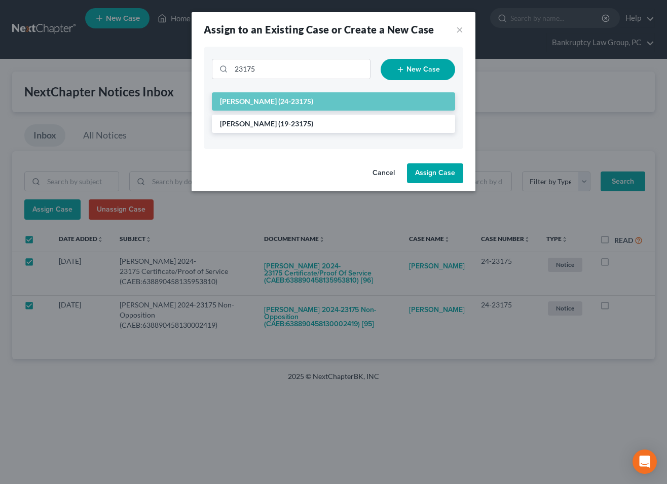
click at [436, 169] on button "Assign Case" at bounding box center [435, 173] width 56 height 20
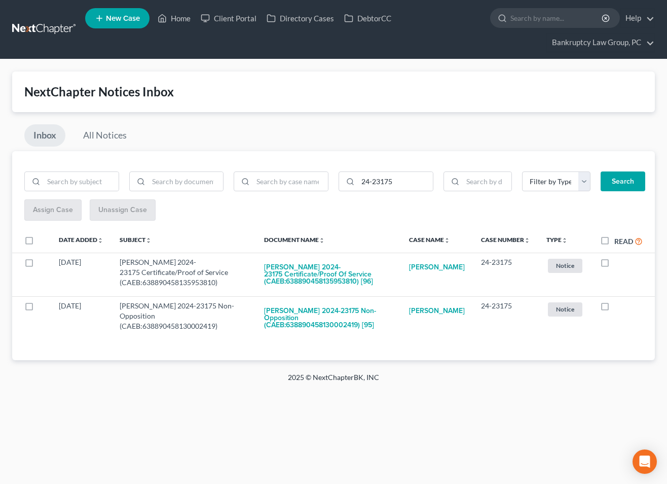
click at [614, 241] on label "Read" at bounding box center [628, 241] width 28 height 12
click at [618, 241] on input "Read" at bounding box center [621, 238] width 7 height 7
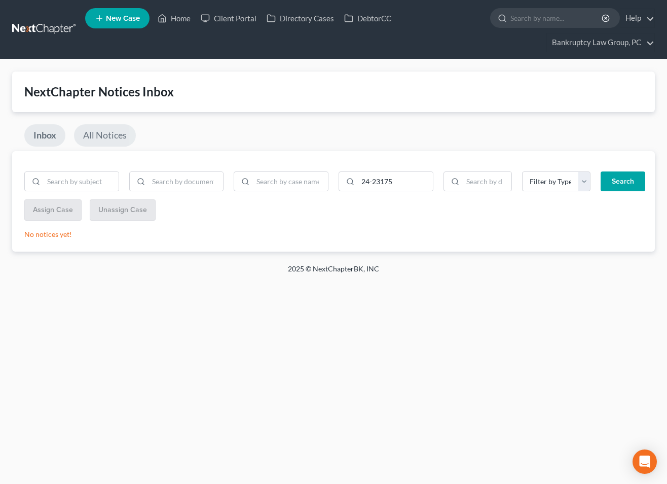
click at [118, 139] on link "All Notices" at bounding box center [105, 135] width 62 height 22
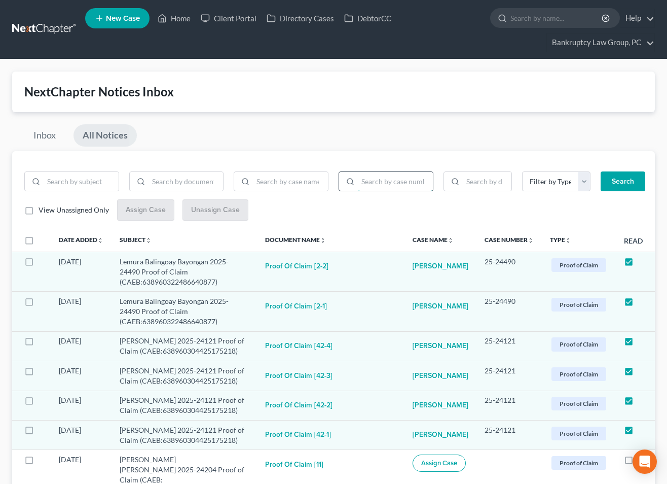
click at [426, 181] on input "search" at bounding box center [395, 181] width 75 height 19
click at [601, 171] on button "Search" at bounding box center [623, 181] width 45 height 20
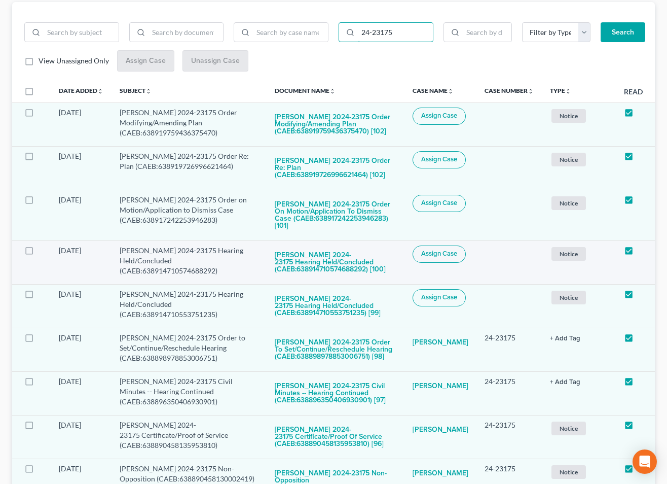
scroll to position [147, 0]
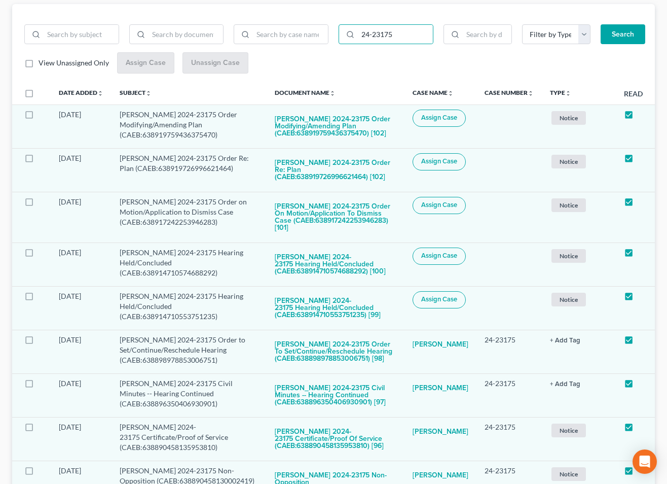
click at [39, 96] on label at bounding box center [39, 96] width 0 height 0
click at [43, 92] on input "checkbox" at bounding box center [46, 91] width 7 height 7
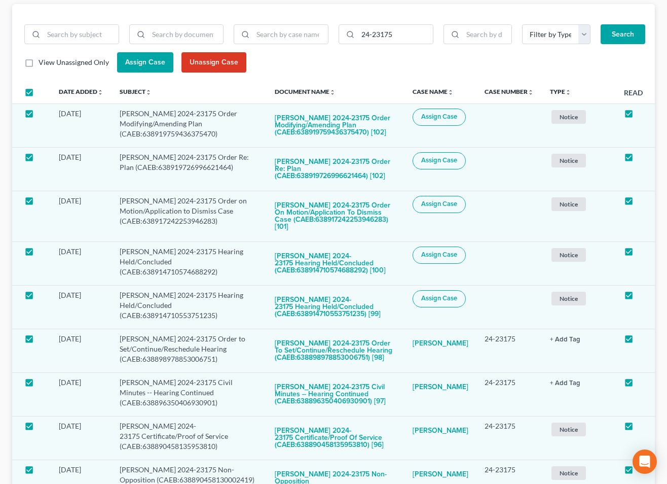
click at [135, 65] on span "Assign Case" at bounding box center [145, 62] width 40 height 9
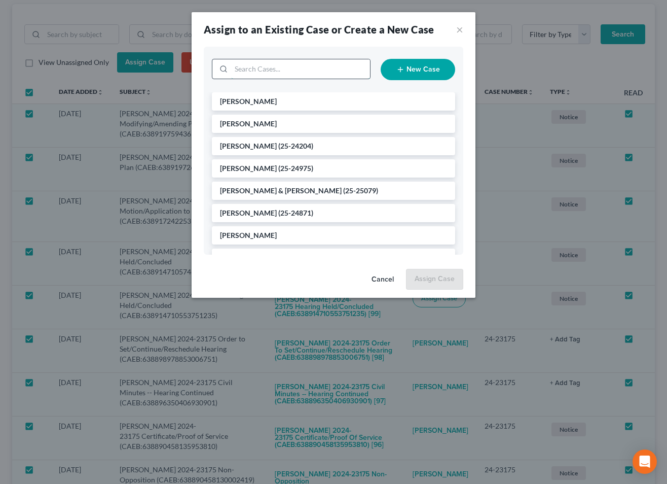
click at [286, 70] on input "search" at bounding box center [300, 68] width 139 height 19
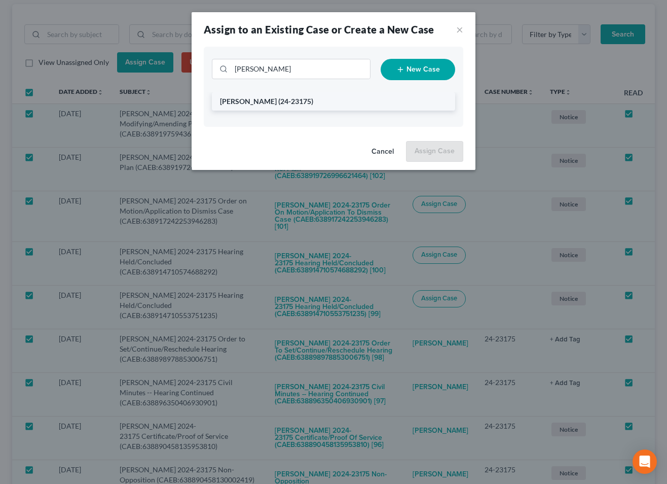
drag, startPoint x: 278, startPoint y: 102, endPoint x: 292, endPoint y: 105, distance: 15.0
click at [278, 102] on span "(24-23175)" at bounding box center [295, 101] width 35 height 9
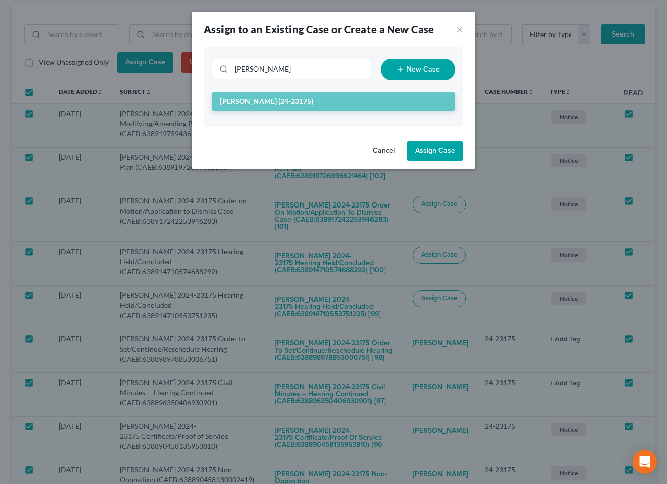
click at [459, 151] on button "Assign Case" at bounding box center [435, 151] width 56 height 20
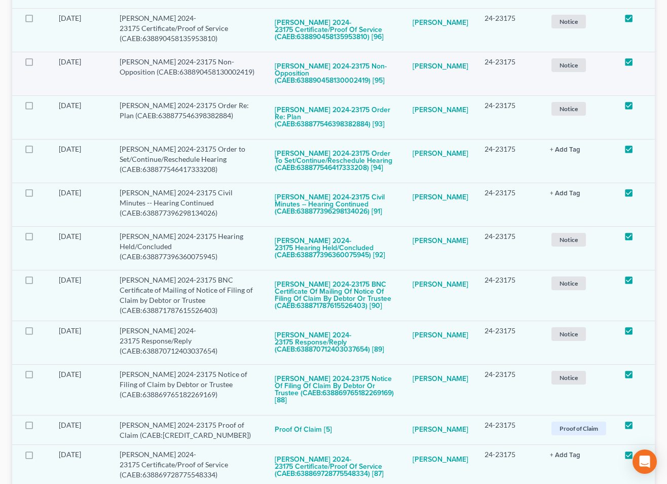
scroll to position [0, 0]
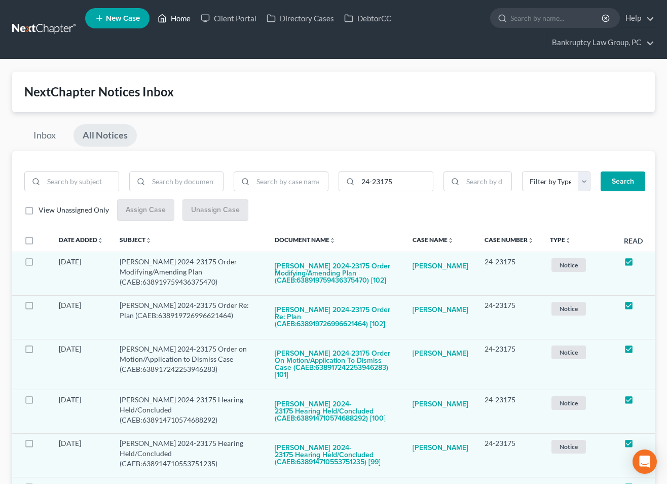
drag, startPoint x: 184, startPoint y: 18, endPoint x: 197, endPoint y: 40, distance: 25.2
click at [184, 18] on link "Home" at bounding box center [174, 18] width 43 height 18
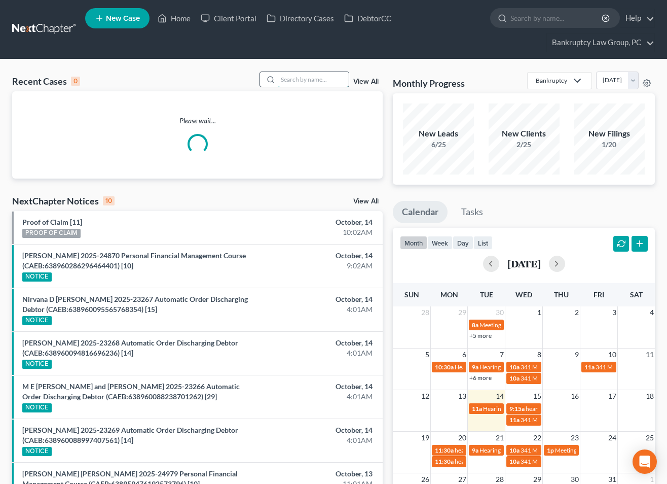
click at [325, 84] on input "search" at bounding box center [313, 79] width 71 height 15
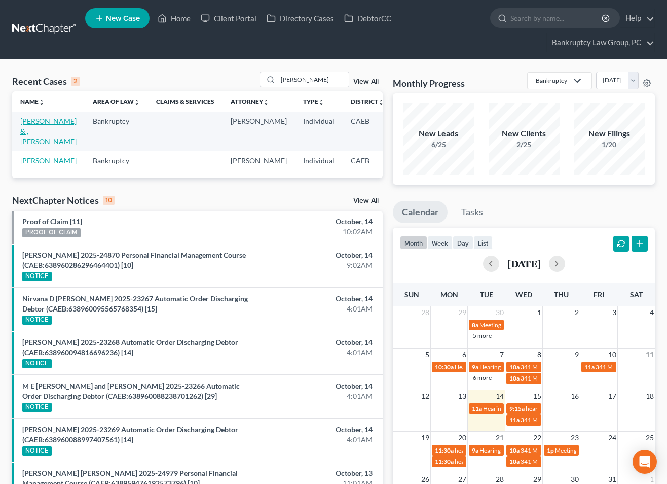
click at [35, 131] on link "[PERSON_NAME] & , [PERSON_NAME]" at bounding box center [48, 131] width 56 height 29
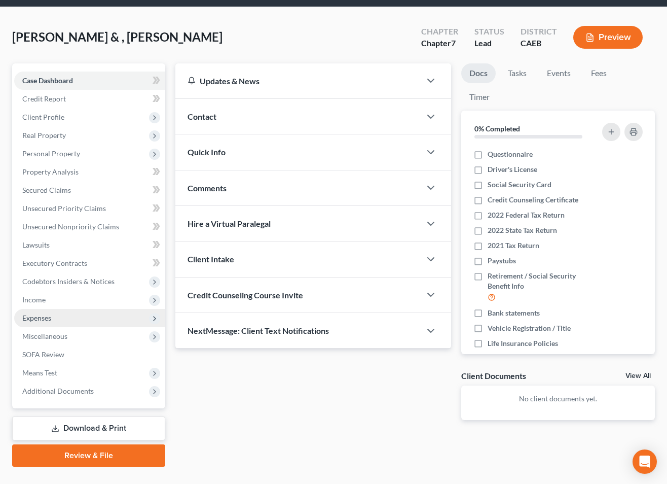
scroll to position [72, 0]
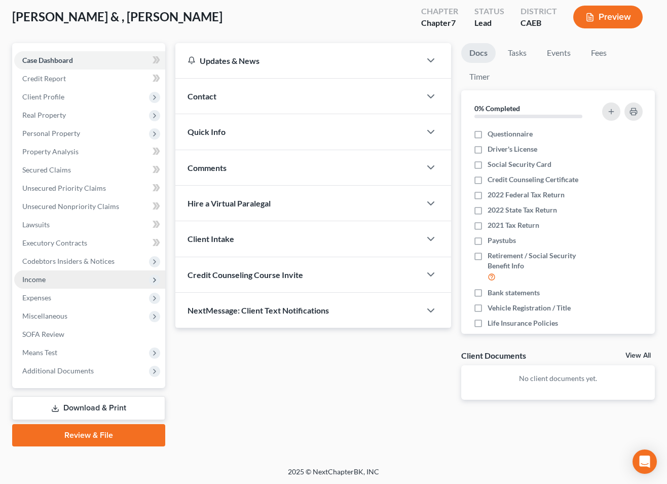
click at [32, 275] on span "Income" at bounding box center [33, 279] width 23 height 9
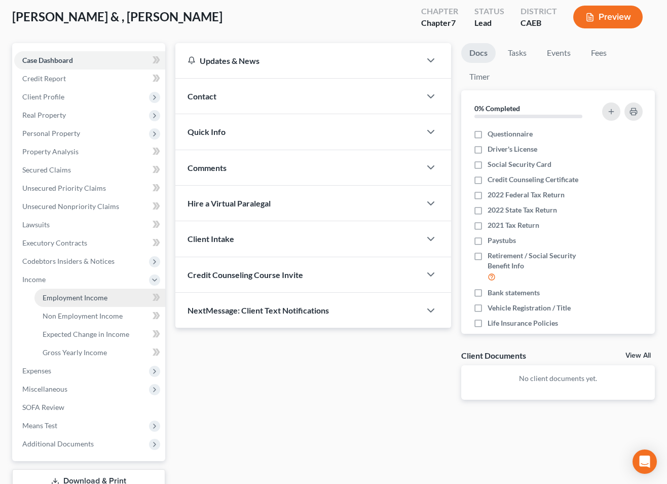
drag, startPoint x: 57, startPoint y: 289, endPoint x: 83, endPoint y: 292, distance: 26.1
click at [58, 289] on link "Employment Income" at bounding box center [99, 297] width 131 height 18
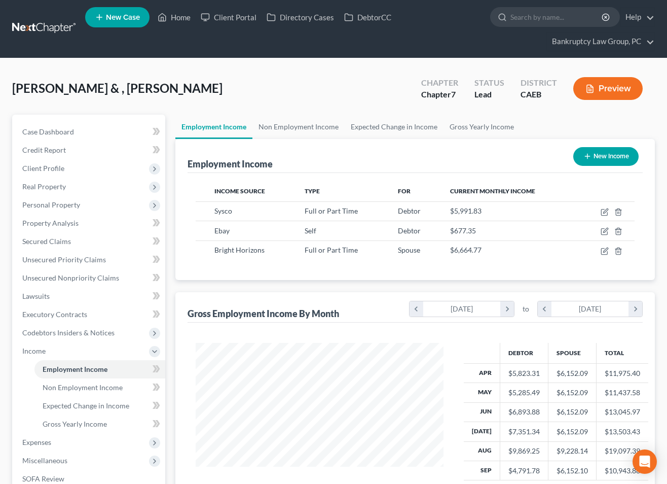
scroll to position [3, 0]
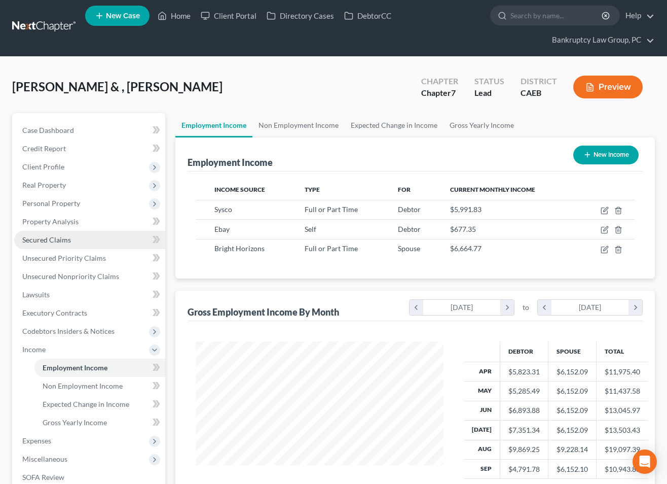
click at [51, 240] on span "Secured Claims" at bounding box center [46, 239] width 49 height 9
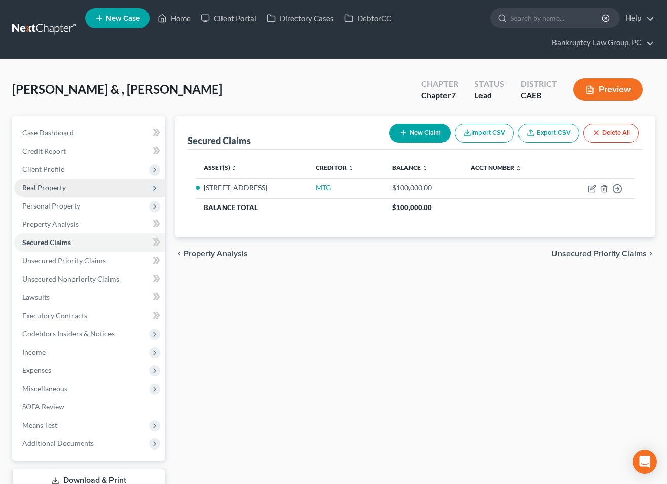
click at [49, 191] on span "Real Property" at bounding box center [44, 187] width 44 height 9
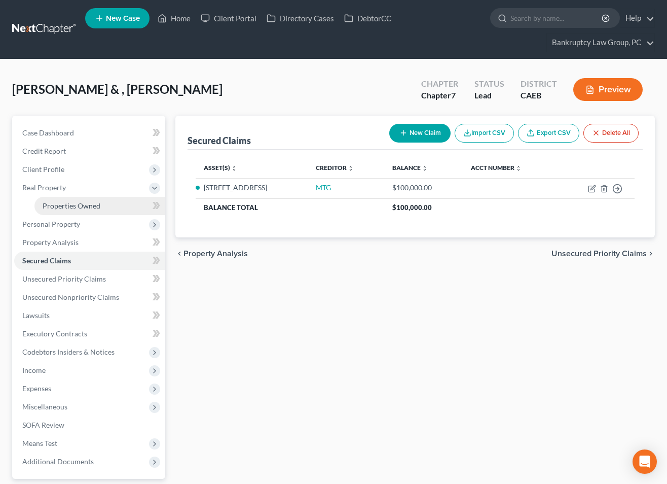
click at [63, 203] on span "Properties Owned" at bounding box center [72, 205] width 58 height 9
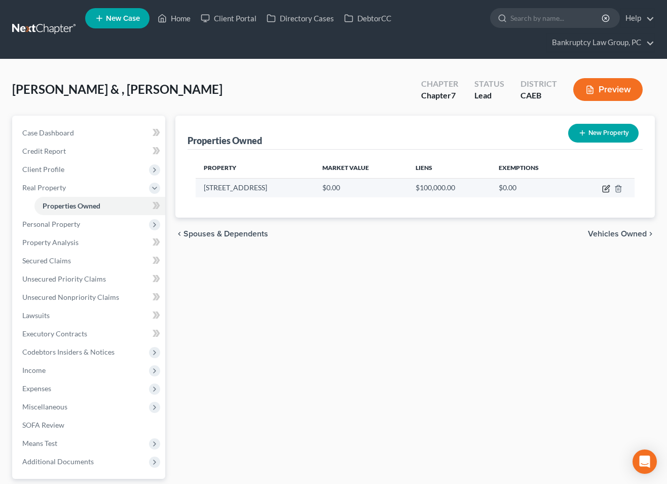
click at [607, 189] on icon "button" at bounding box center [607, 187] width 5 height 5
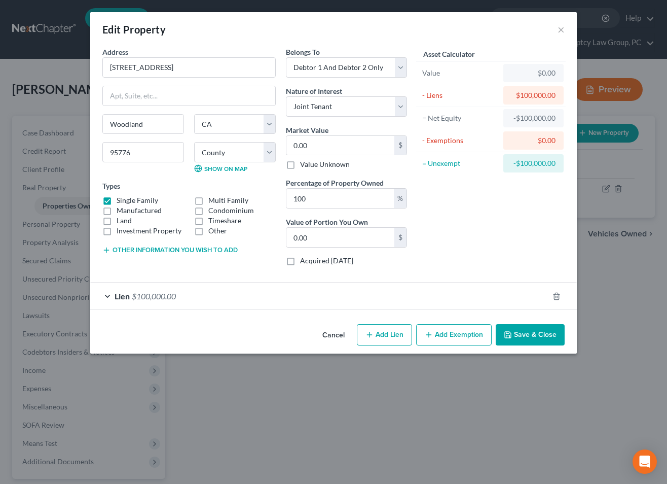
click at [392, 336] on button "Add Lien" at bounding box center [384, 334] width 55 height 21
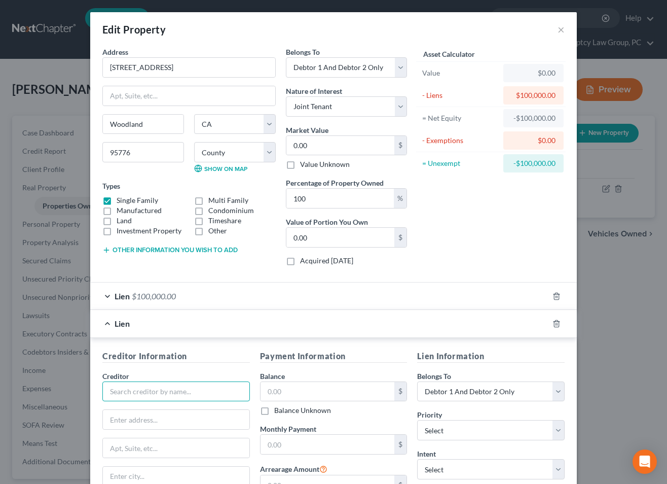
click at [178, 388] on input "text" at bounding box center [175, 391] width 147 height 20
click at [279, 390] on input "text" at bounding box center [328, 391] width 134 height 19
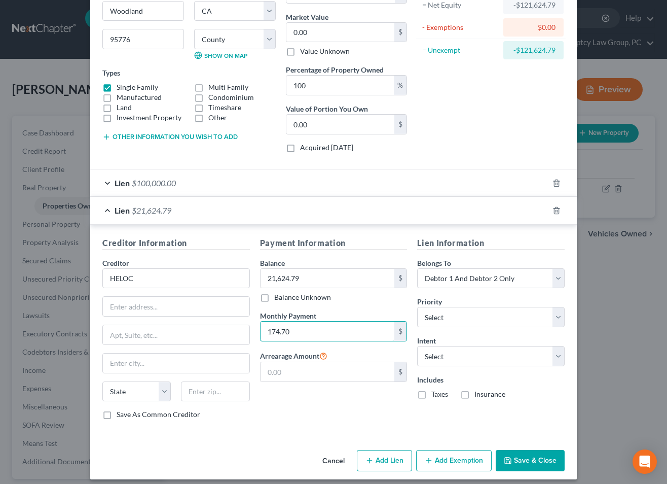
scroll to position [121, 0]
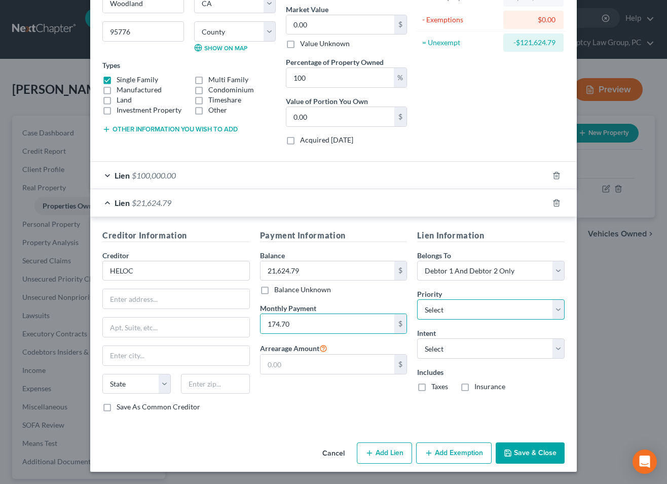
click at [452, 313] on select "Select 1st 2nd 3rd 4th 5th 6th 7th 8th 9th 10th 11th 12th 13th 14th 15th 16th 1…" at bounding box center [490, 309] width 147 height 20
click at [417, 299] on select "Select 1st 2nd 3rd 4th 5th 6th 7th 8th 9th 10th 11th 12th 13th 14th 15th 16th 1…" at bounding box center [490, 309] width 147 height 20
click at [160, 175] on span "$100,000.00" at bounding box center [154, 175] width 44 height 10
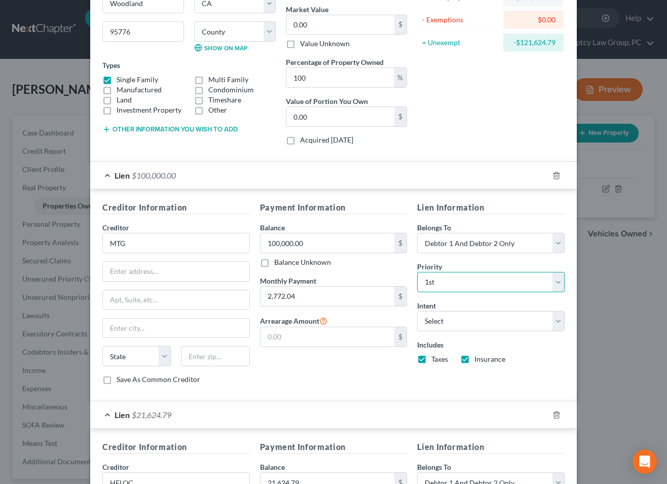
click at [467, 282] on select "Select 1st 2nd 3rd 4th 5th 6th 7th 8th 9th 10th 11th 12th 13th 14th 15th 16th 1…" at bounding box center [490, 282] width 147 height 20
click at [417, 272] on select "Select 1st 2nd 3rd 4th 5th 6th 7th 8th 9th 10th 11th 12th 13th 14th 15th 16th 1…" at bounding box center [490, 282] width 147 height 20
click at [162, 174] on span "$100,000.00" at bounding box center [154, 175] width 44 height 10
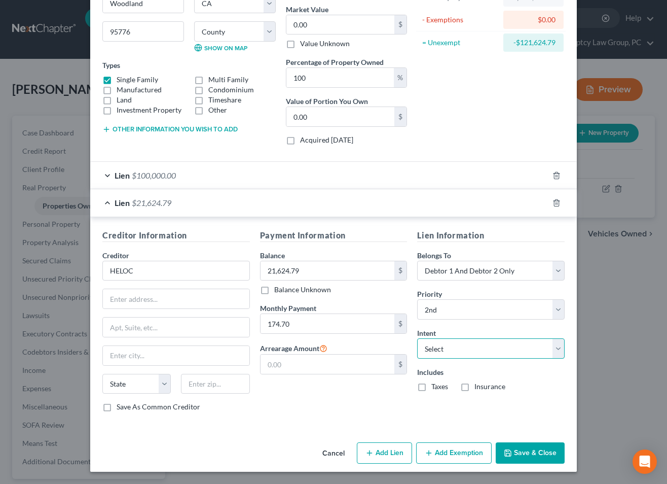
click at [439, 348] on select "Select Surrender Redeem Reaffirm Avoid Other" at bounding box center [490, 348] width 147 height 20
click at [417, 338] on select "Select Surrender Redeem Reaffirm Avoid Other" at bounding box center [490, 348] width 147 height 20
click at [542, 456] on button "Save & Close" at bounding box center [530, 452] width 69 height 21
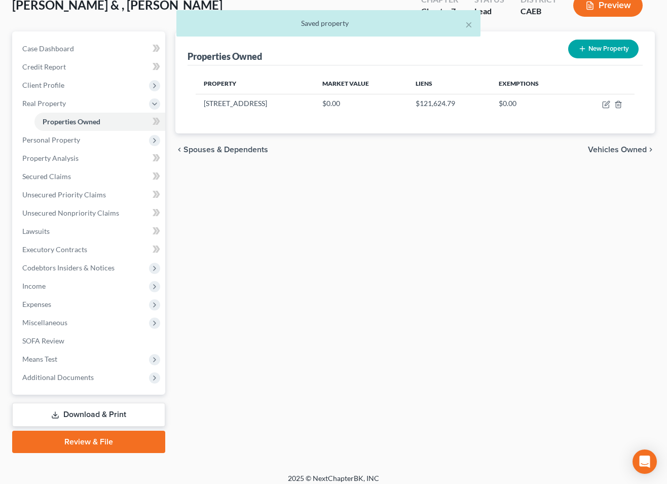
scroll to position [91, 0]
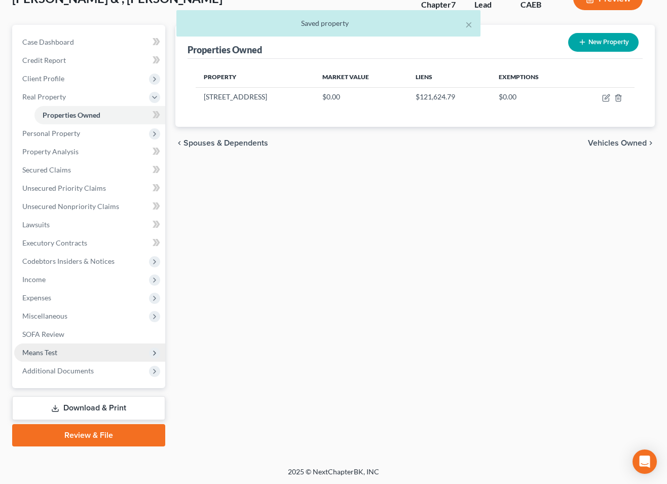
click at [46, 349] on span "Means Test" at bounding box center [39, 352] width 35 height 9
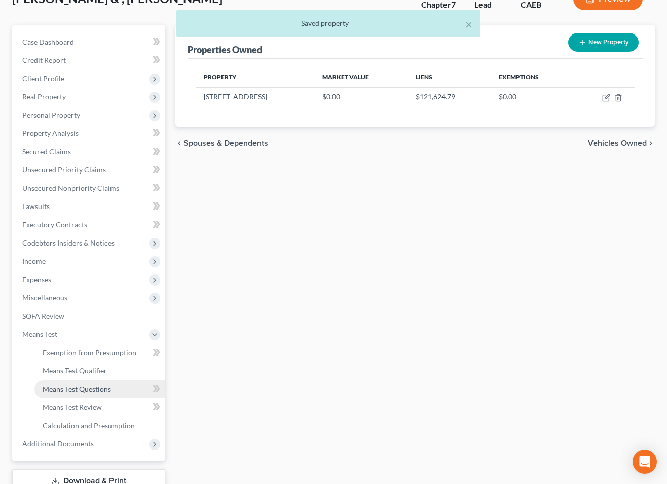
click at [68, 389] on span "Means Test Questions" at bounding box center [77, 388] width 68 height 9
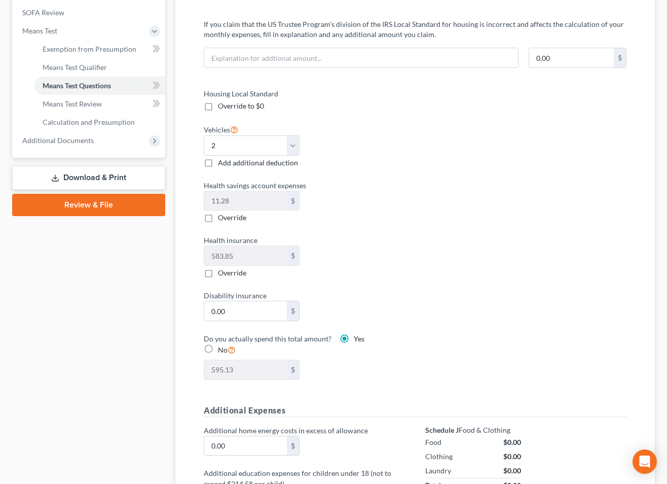
scroll to position [285, 0]
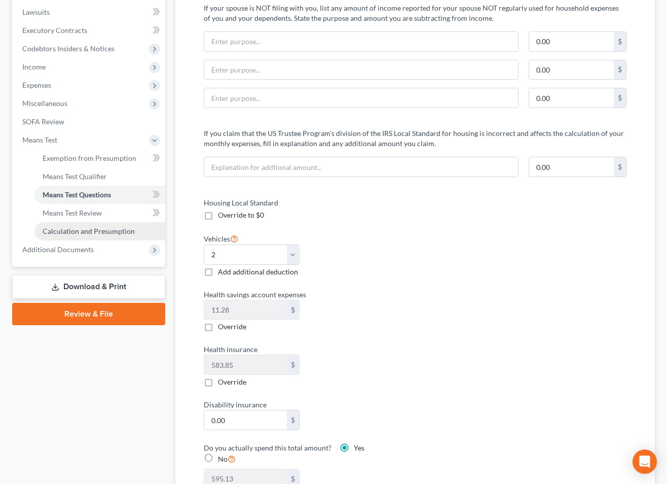
click at [85, 225] on link "Calculation and Presumption" at bounding box center [99, 231] width 131 height 18
